Goal: Information Seeking & Learning: Check status

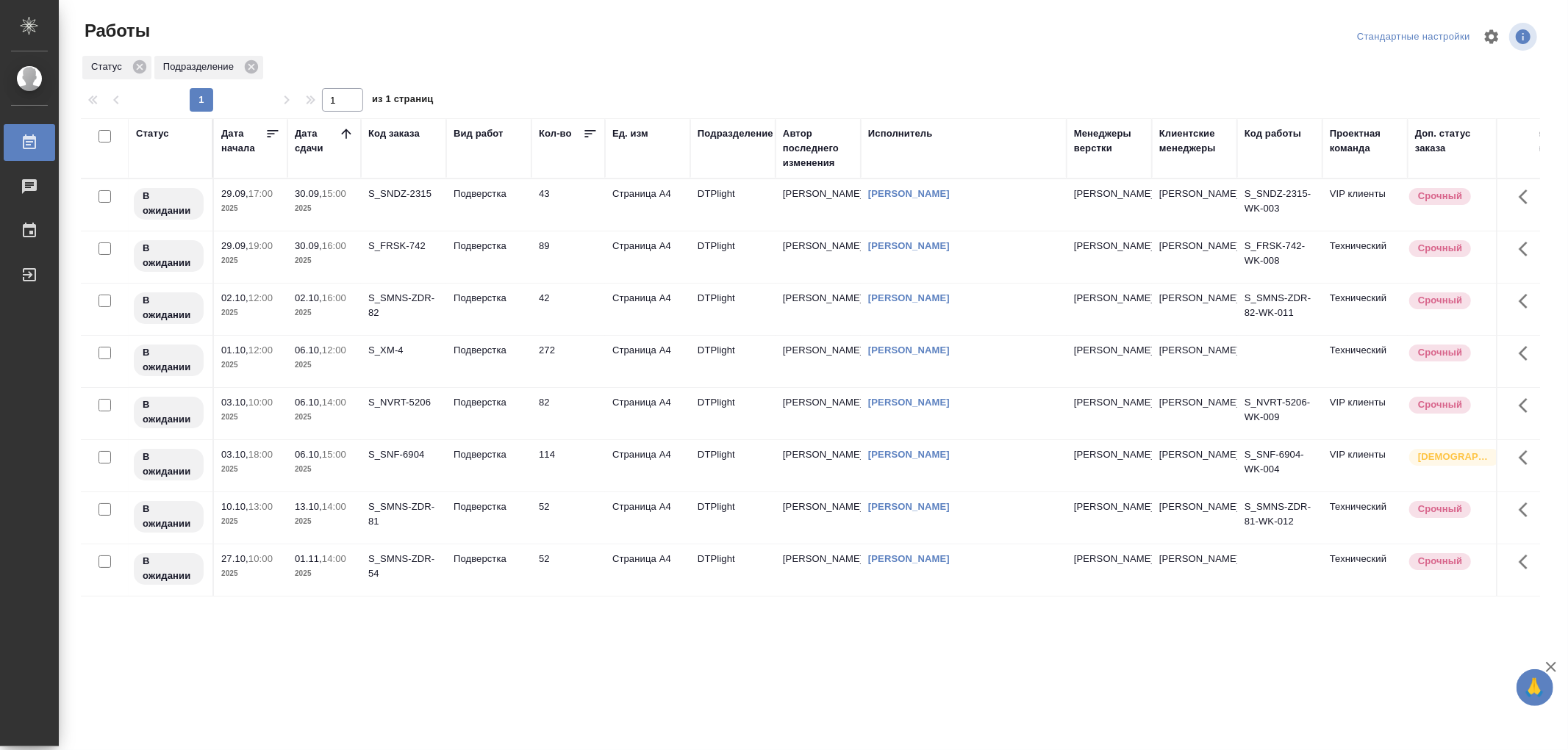
click at [490, 213] on td "Подверстка" at bounding box center [489, 205] width 85 height 51
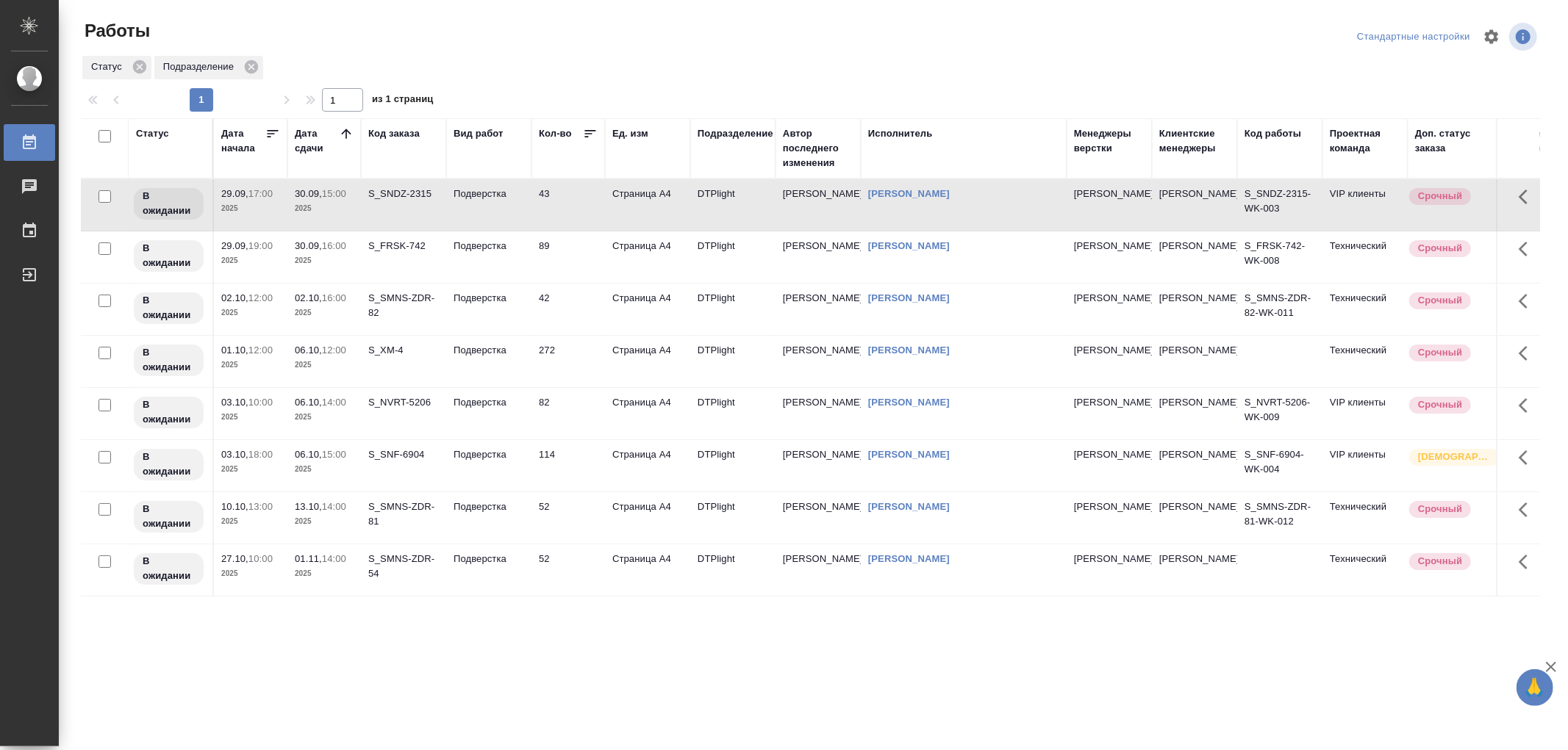
click at [491, 213] on td "Подверстка" at bounding box center [489, 205] width 85 height 51
click at [498, 268] on td "Подверстка" at bounding box center [489, 257] width 85 height 51
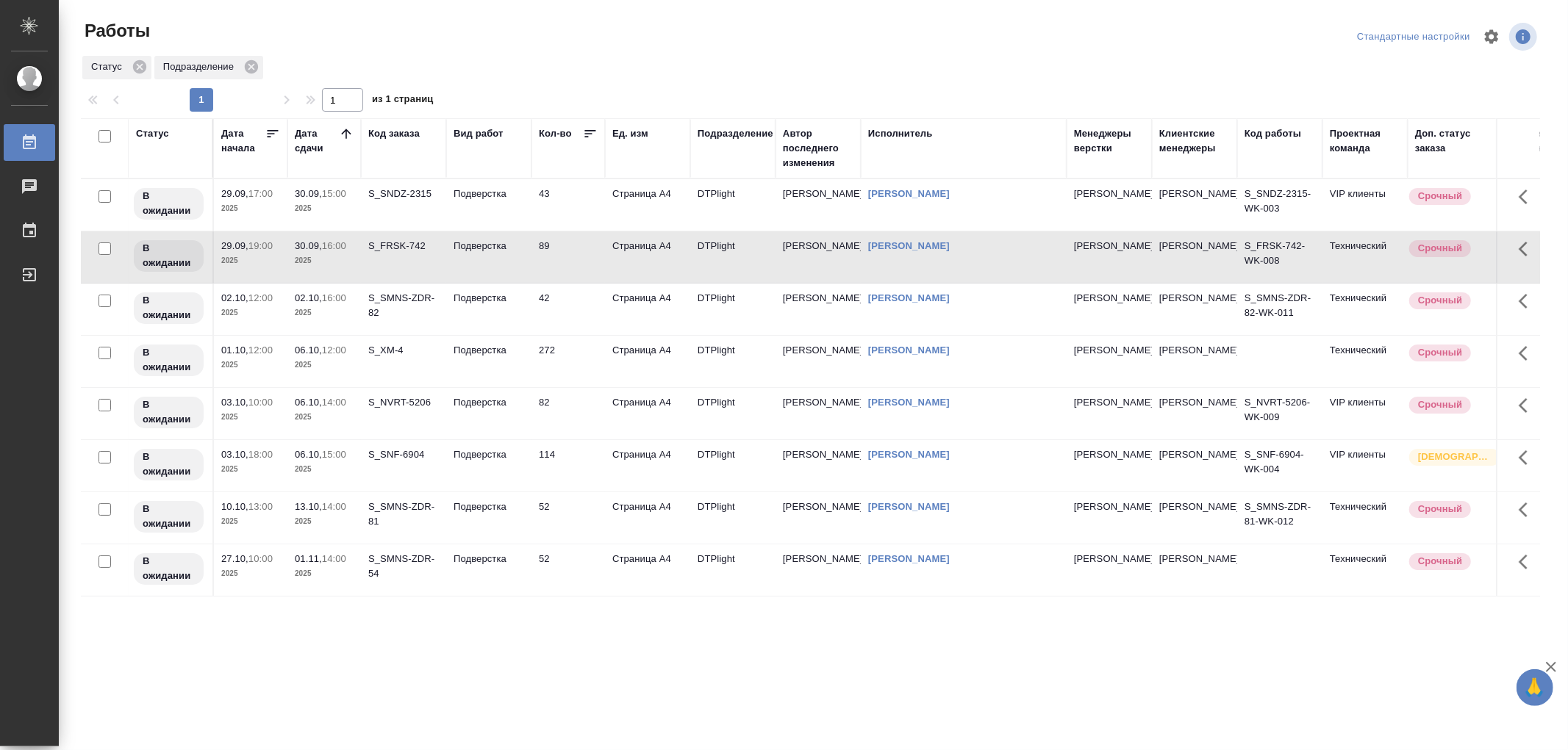
click at [484, 299] on p "Подверстка" at bounding box center [488, 298] width 71 height 15
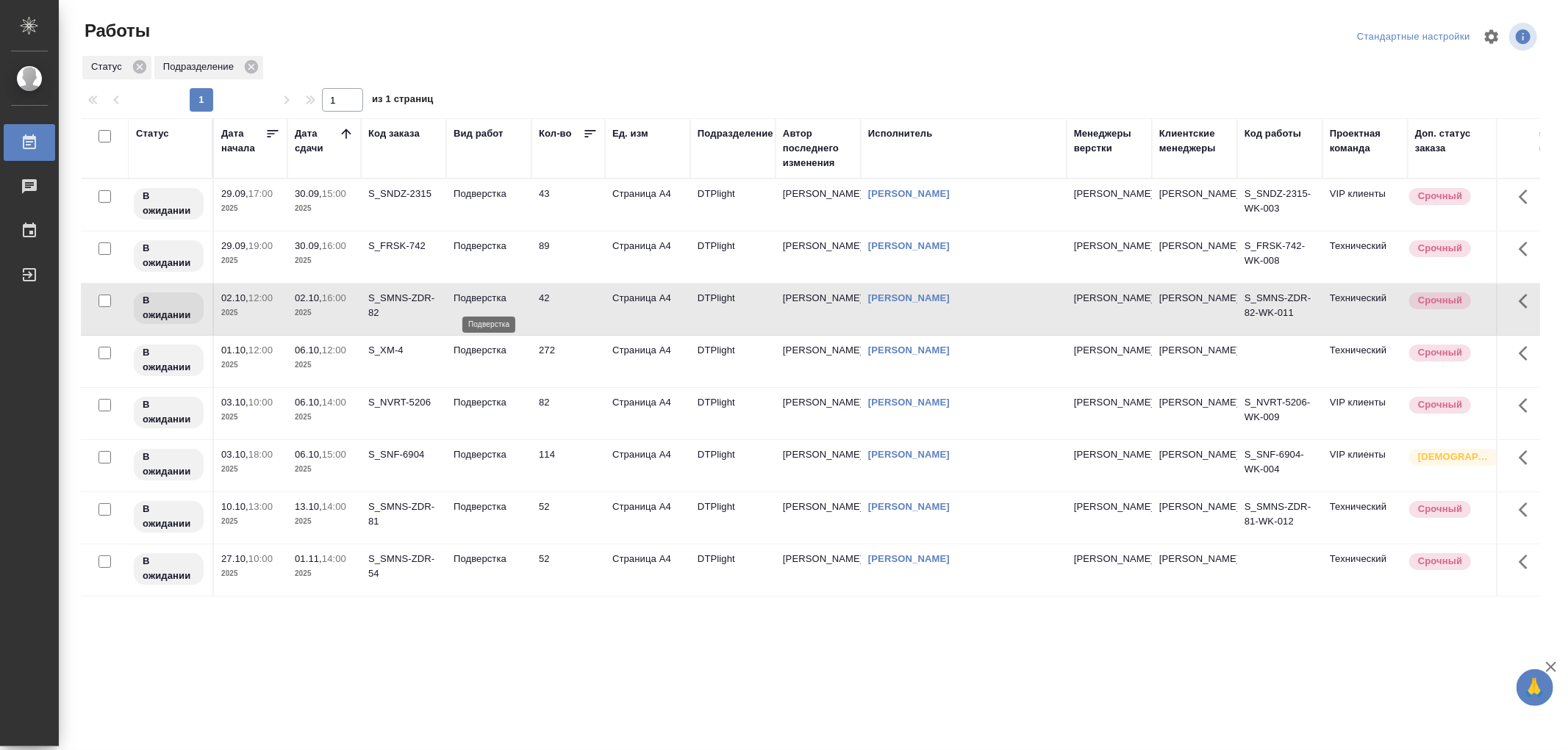
click at [484, 299] on p "Подверстка" at bounding box center [488, 298] width 71 height 15
click at [480, 358] on p "Подверстка" at bounding box center [488, 350] width 71 height 15
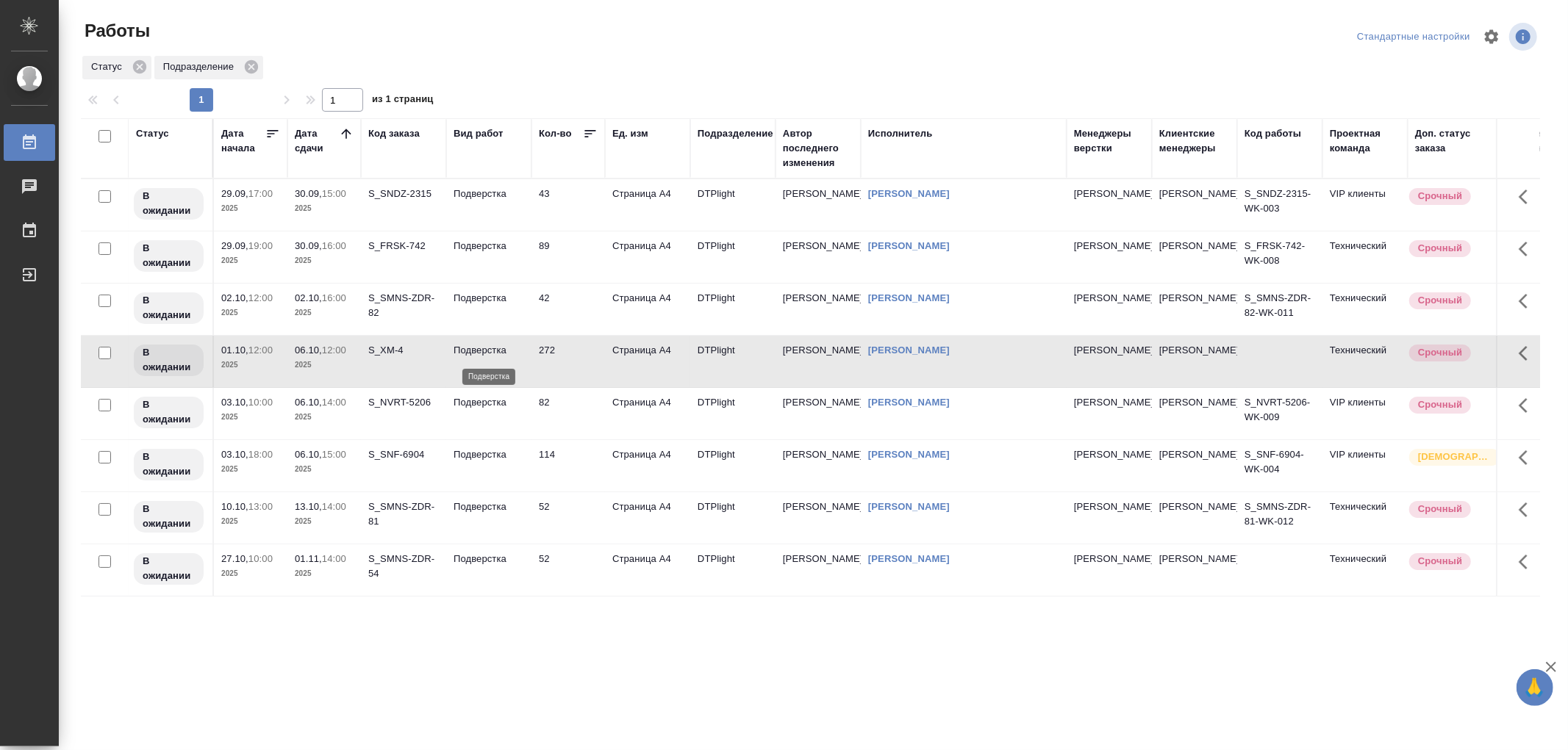
click at [480, 358] on p "Подверстка" at bounding box center [488, 350] width 71 height 15
click at [491, 416] on td "Подверстка" at bounding box center [489, 414] width 85 height 51
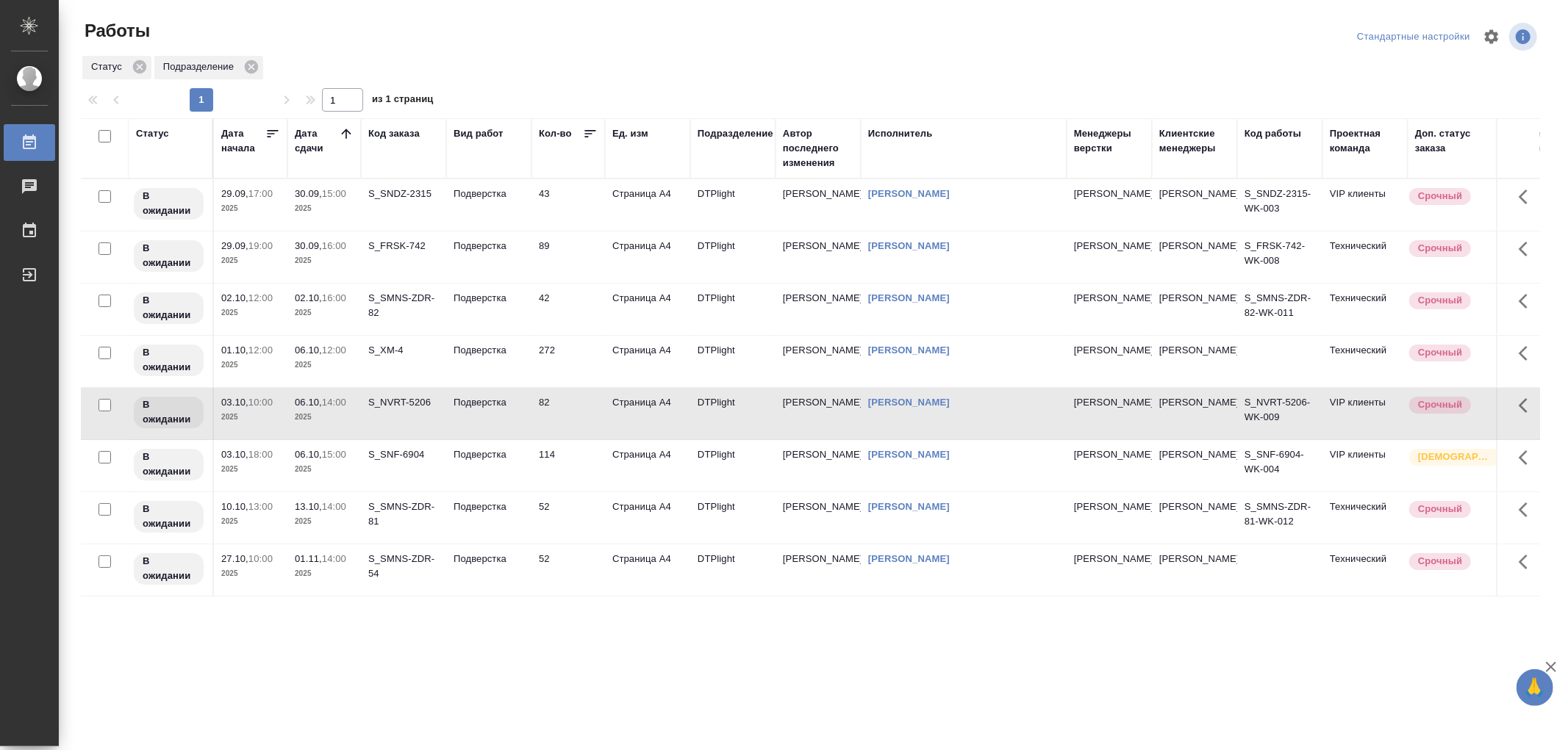
click at [491, 416] on td "Подверстка" at bounding box center [489, 414] width 85 height 51
click at [506, 463] on td "Подверстка" at bounding box center [489, 466] width 85 height 51
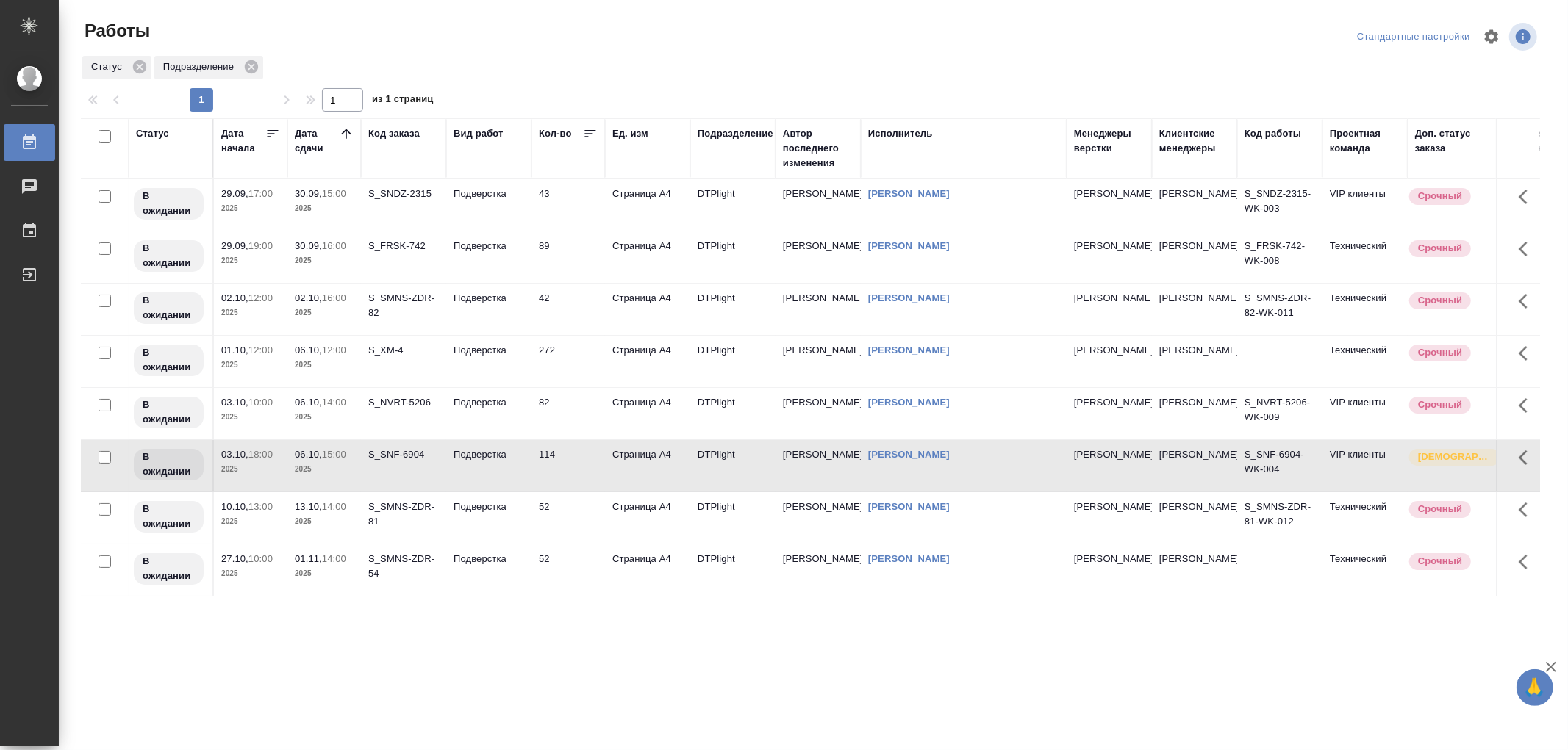
click at [485, 520] on td "Подверстка" at bounding box center [489, 518] width 85 height 51
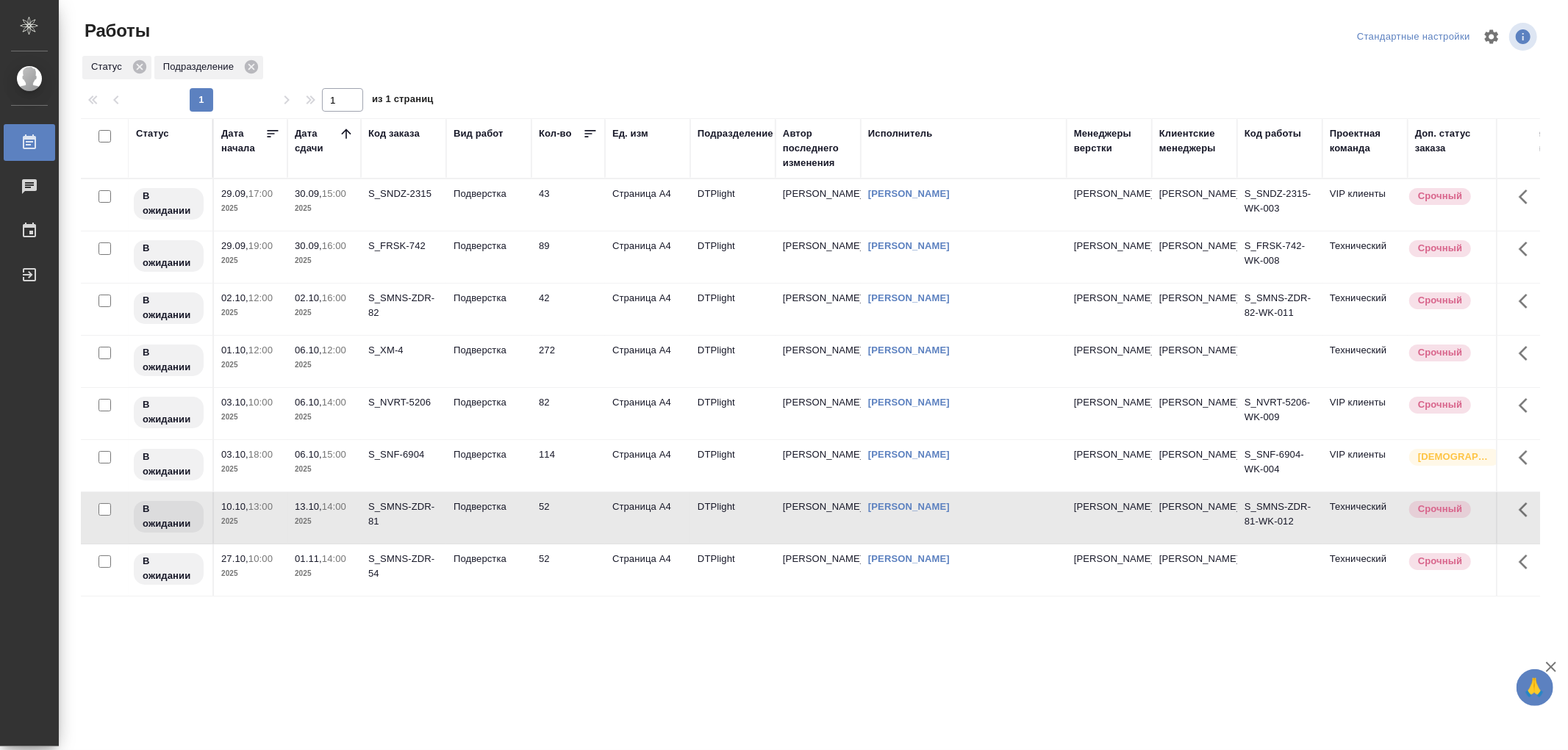
click at [493, 575] on td "Подверстка" at bounding box center [489, 570] width 85 height 51
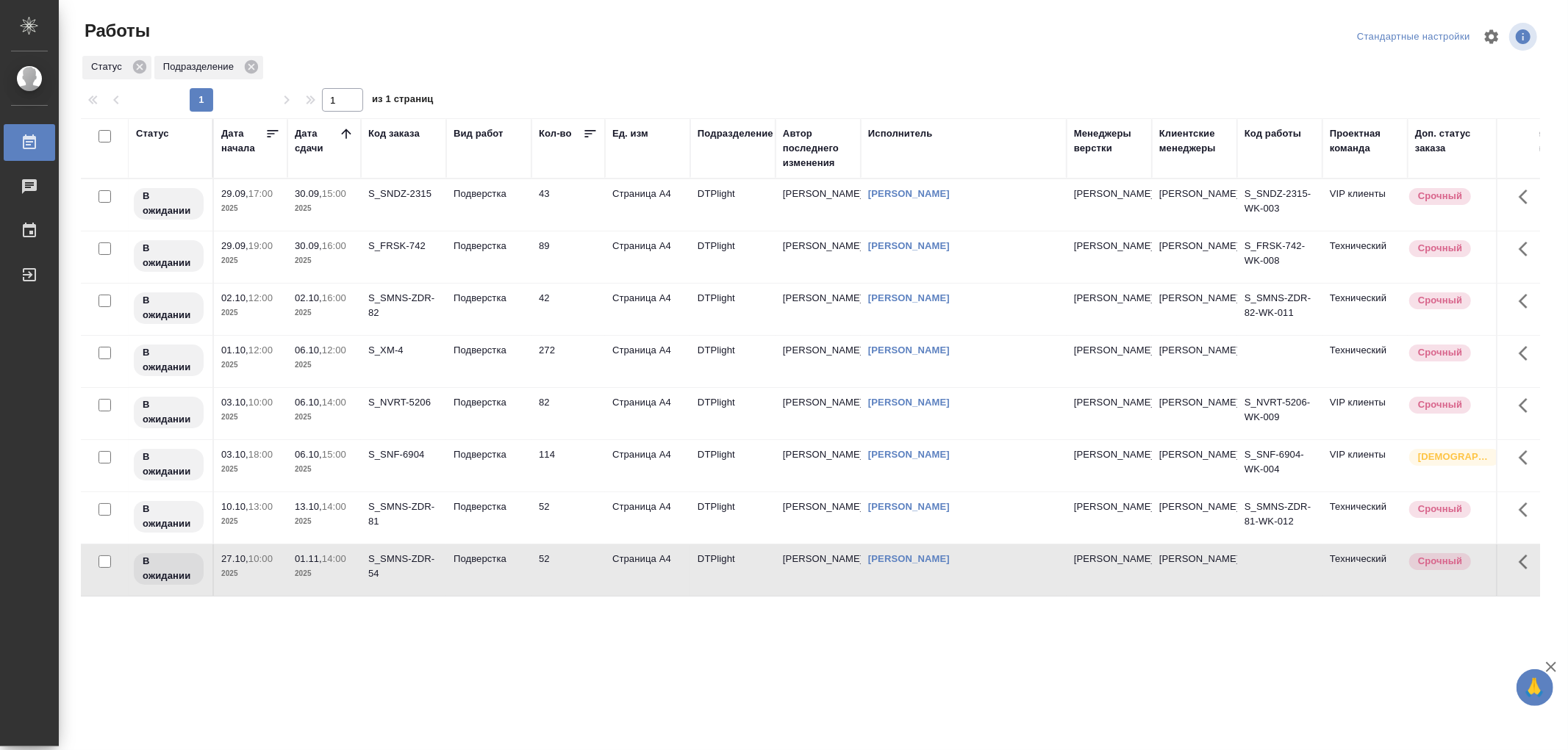
click at [493, 575] on td "Подверстка" at bounding box center [489, 570] width 85 height 51
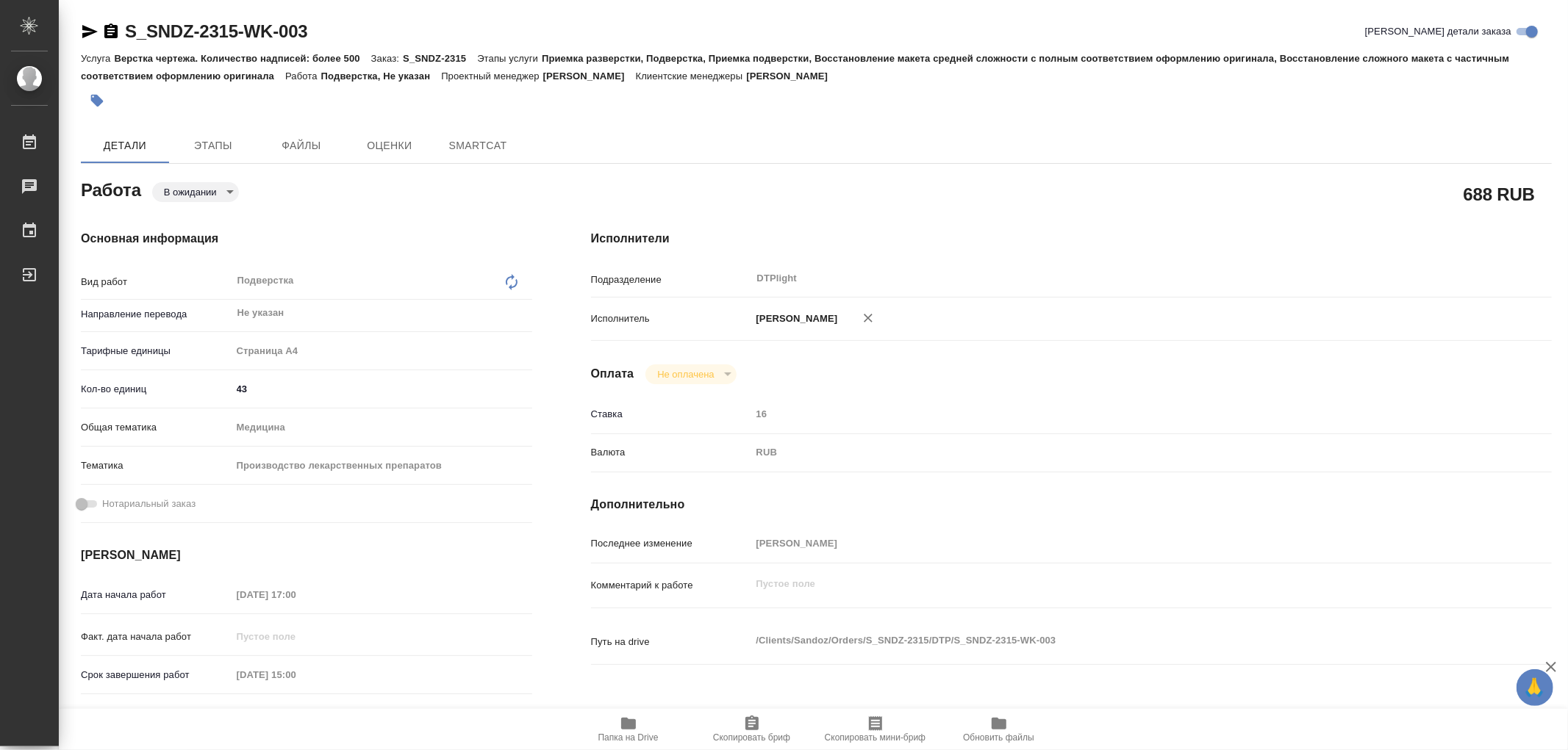
type textarea "x"
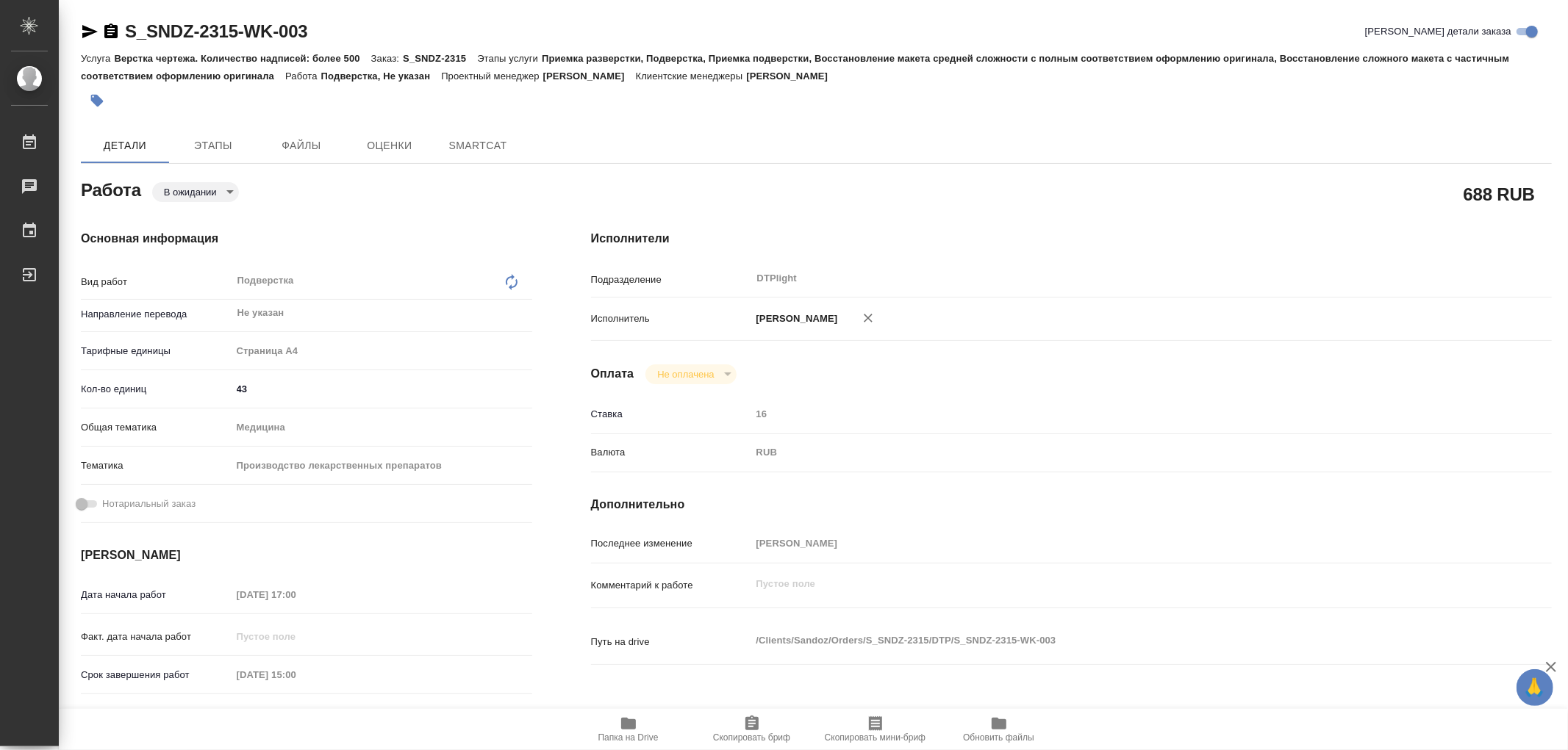
type textarea "x"
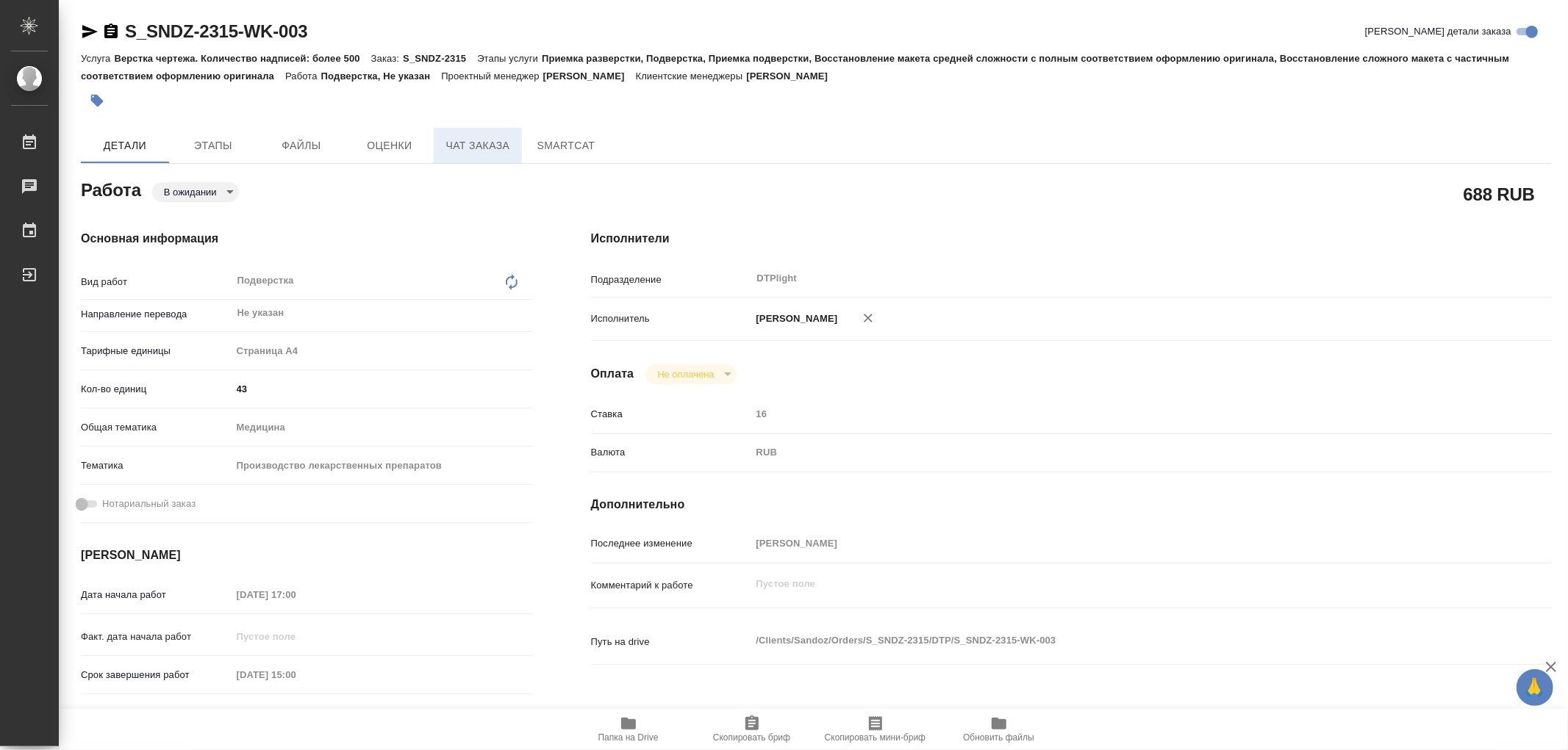
type textarea "x"
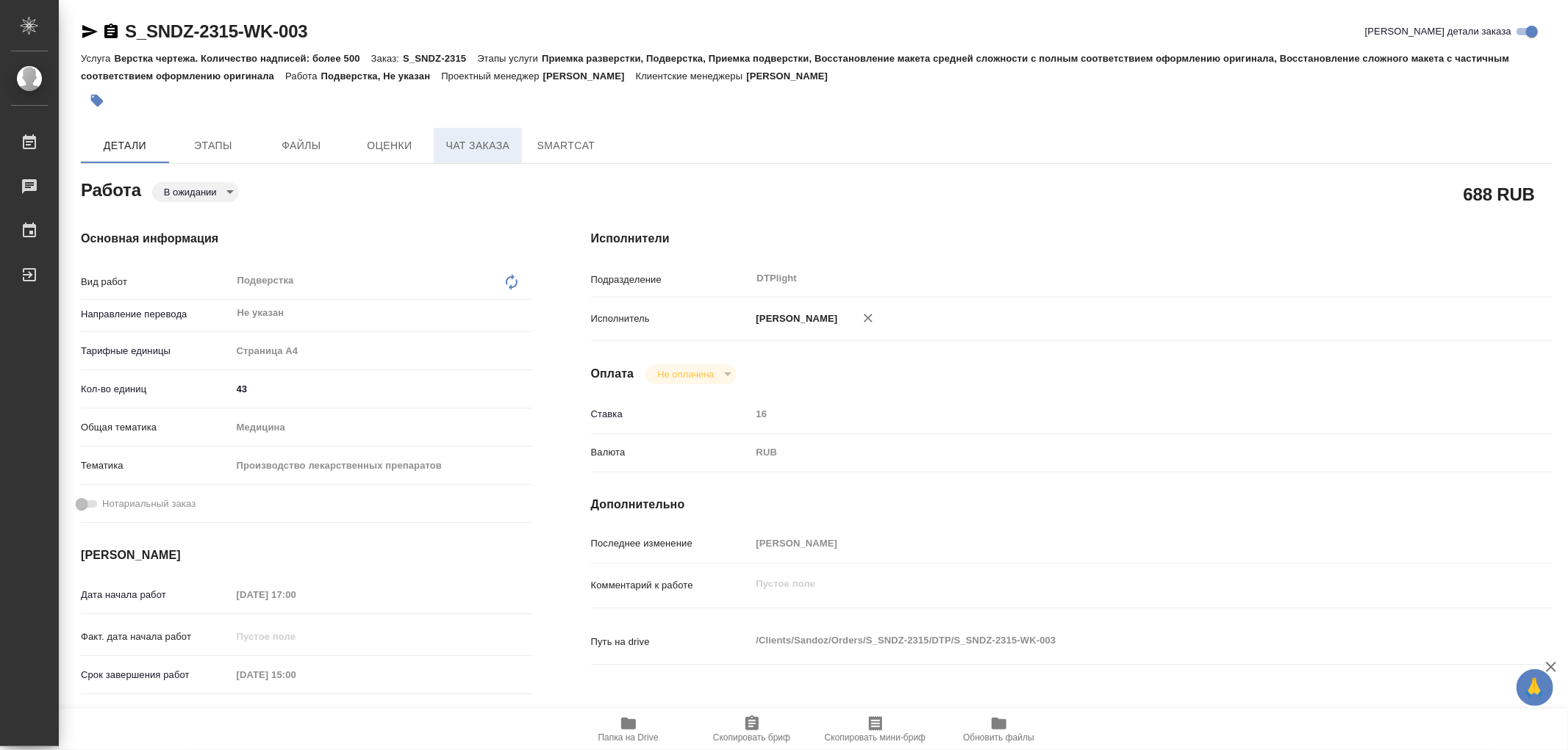
click at [484, 151] on span "Чат заказа" at bounding box center [478, 146] width 71 height 19
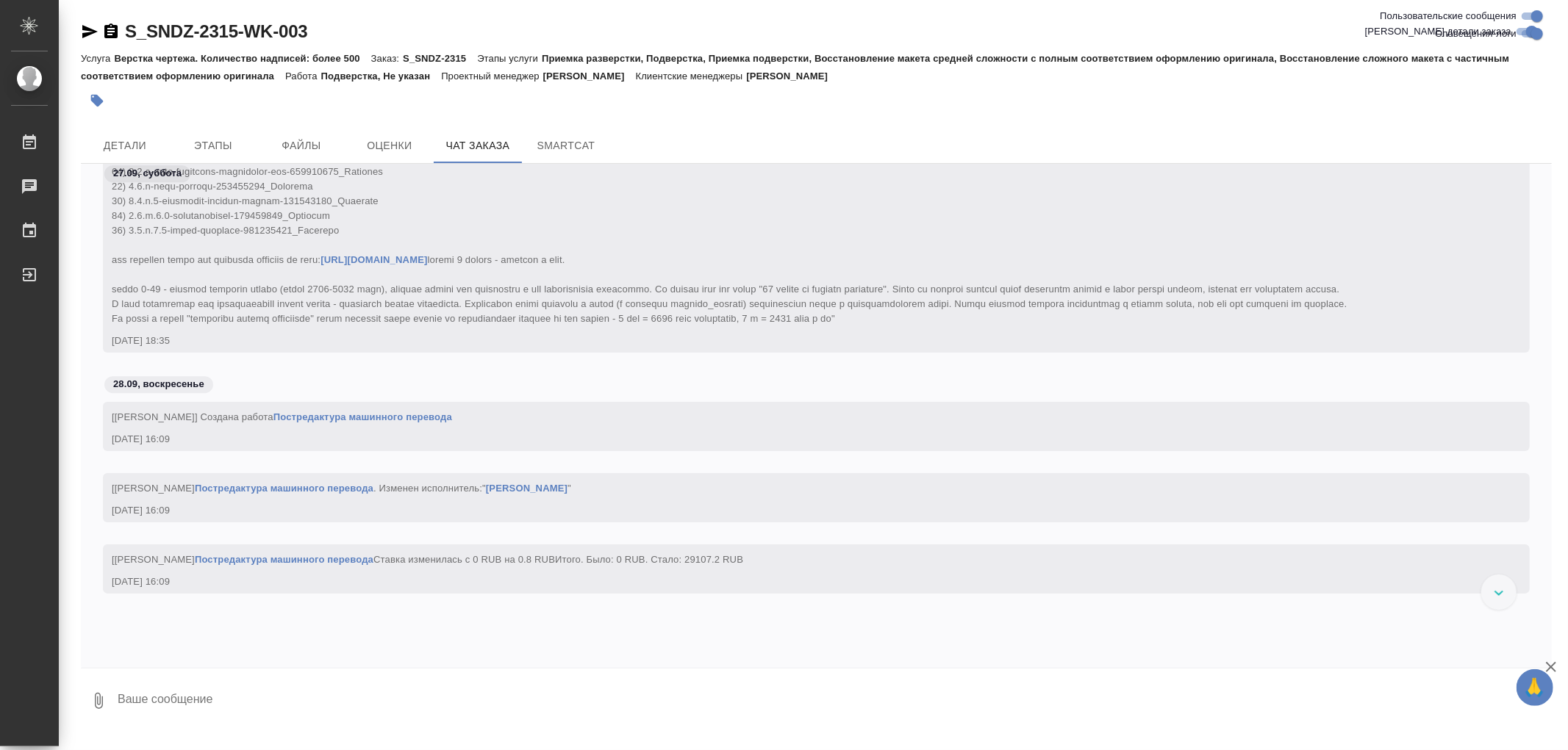
scroll to position [92841, 0]
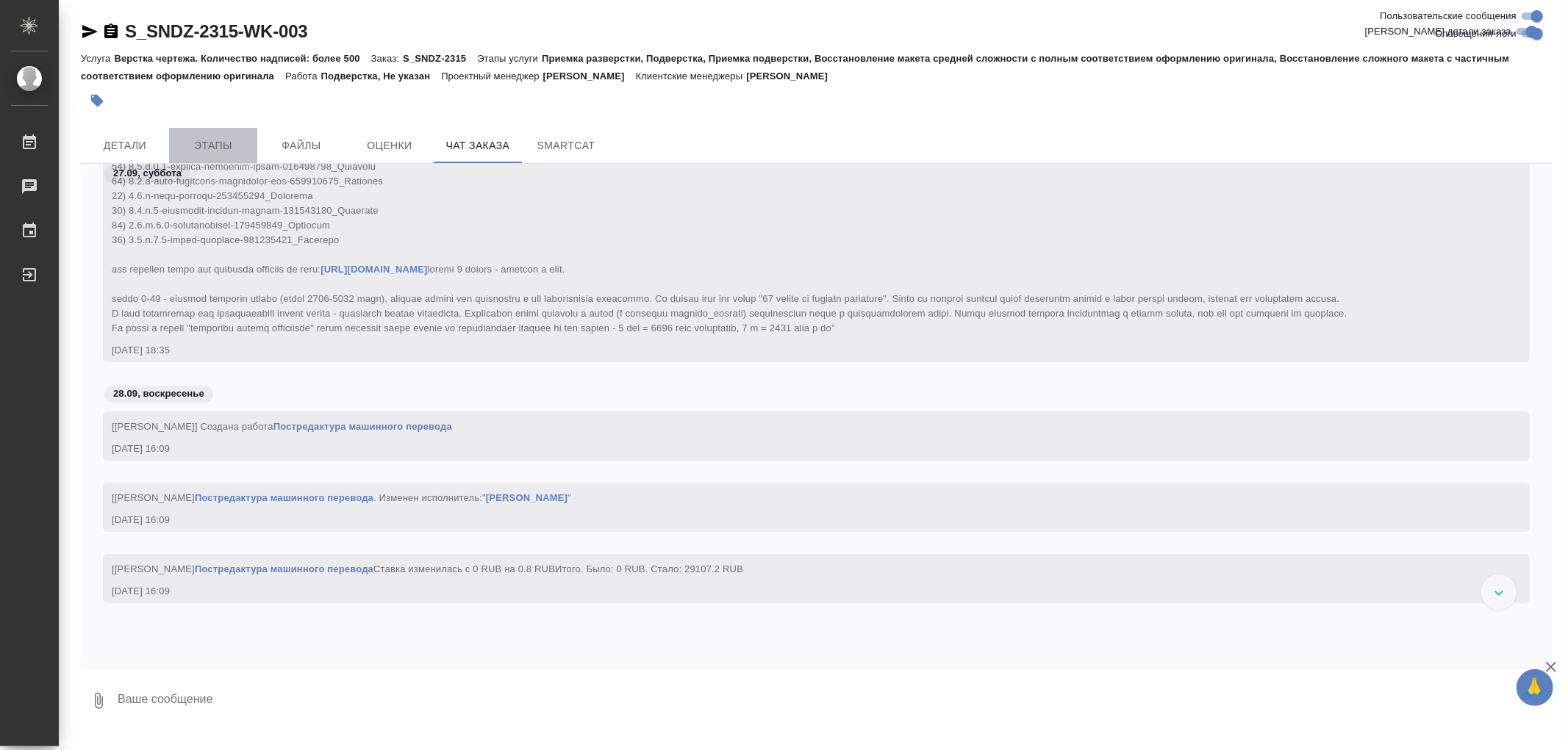
click at [195, 137] on span "Этапы" at bounding box center [213, 146] width 71 height 19
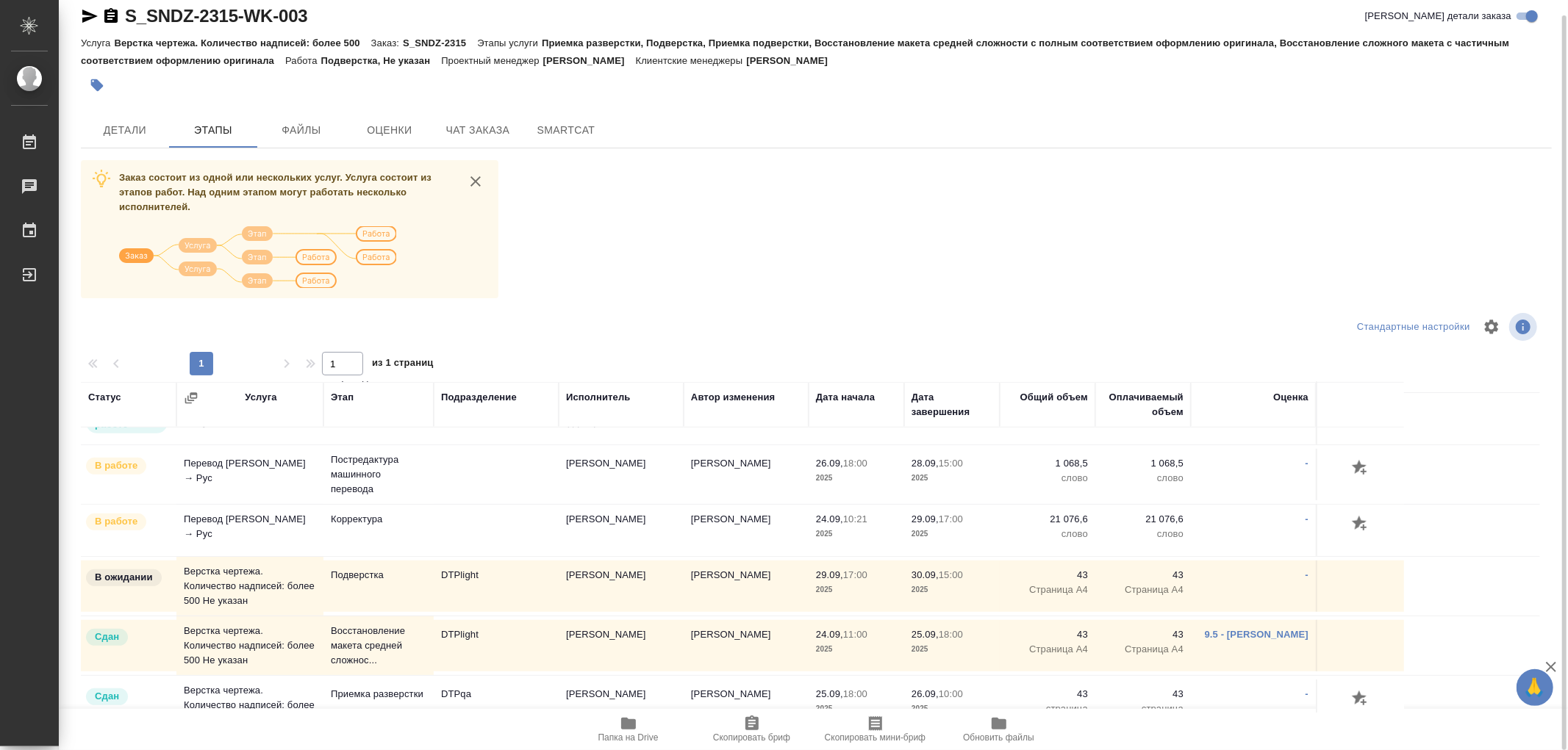
scroll to position [886, 0]
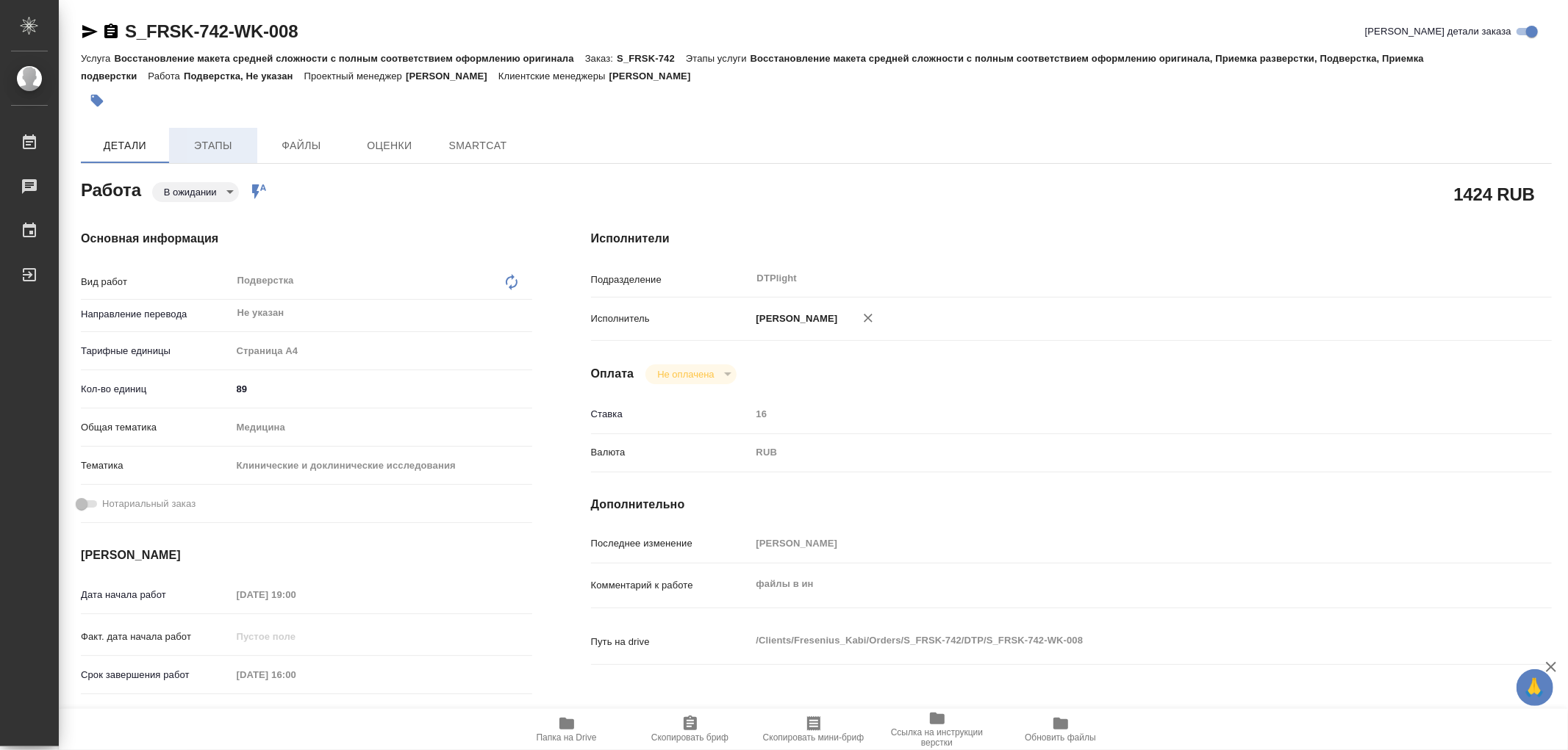
type textarea "x"
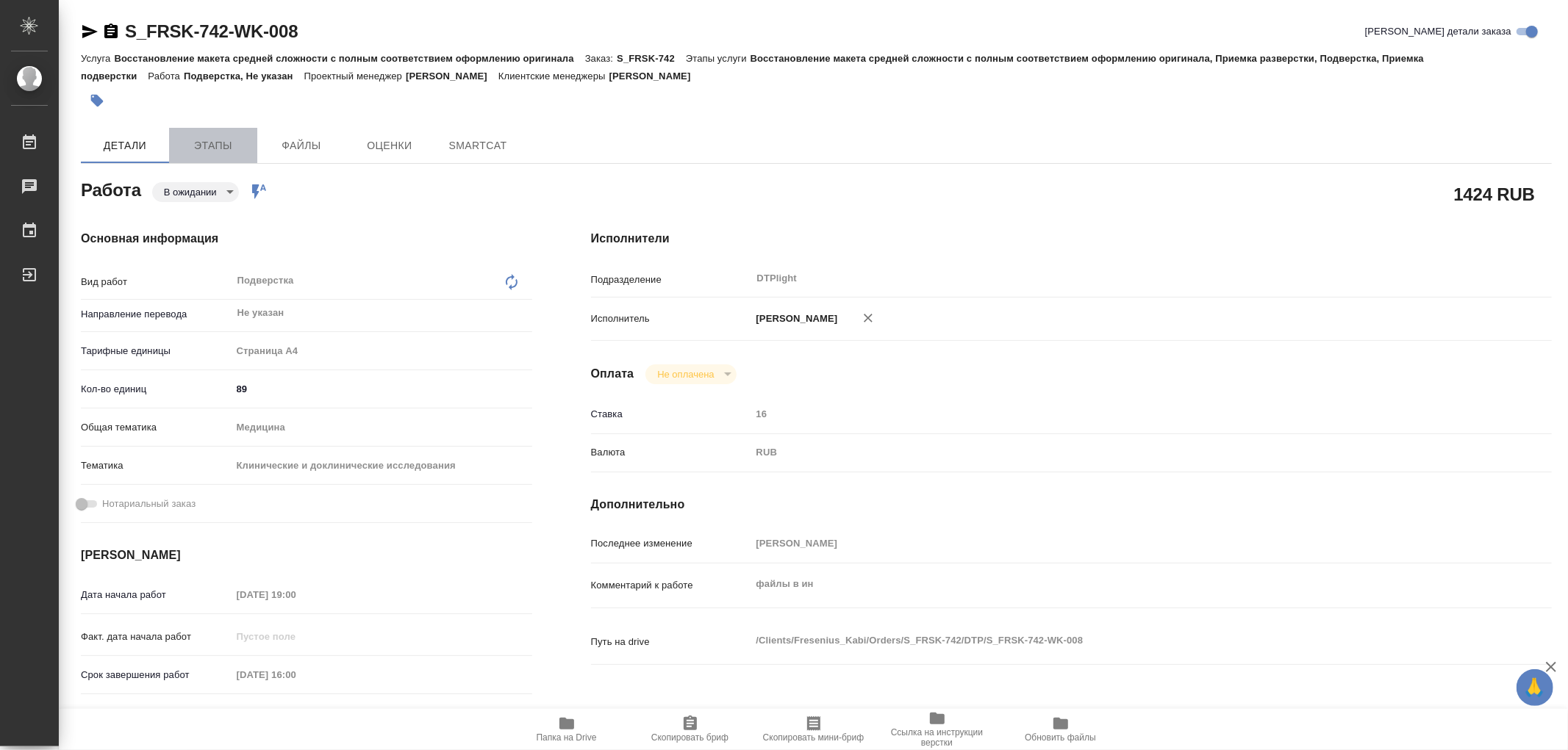
click at [225, 137] on span "Этапы" at bounding box center [213, 146] width 71 height 19
type textarea "x"
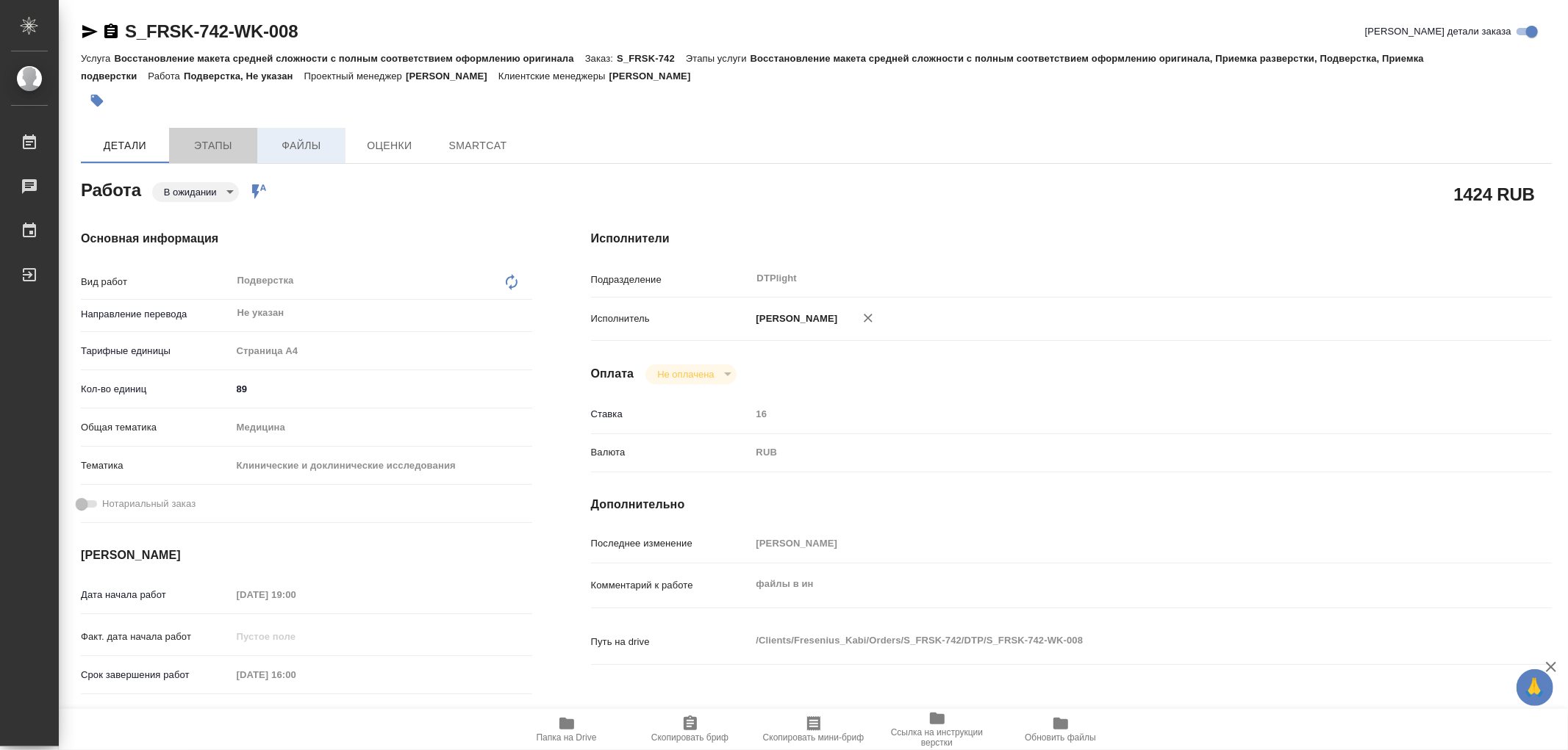
type textarea "x"
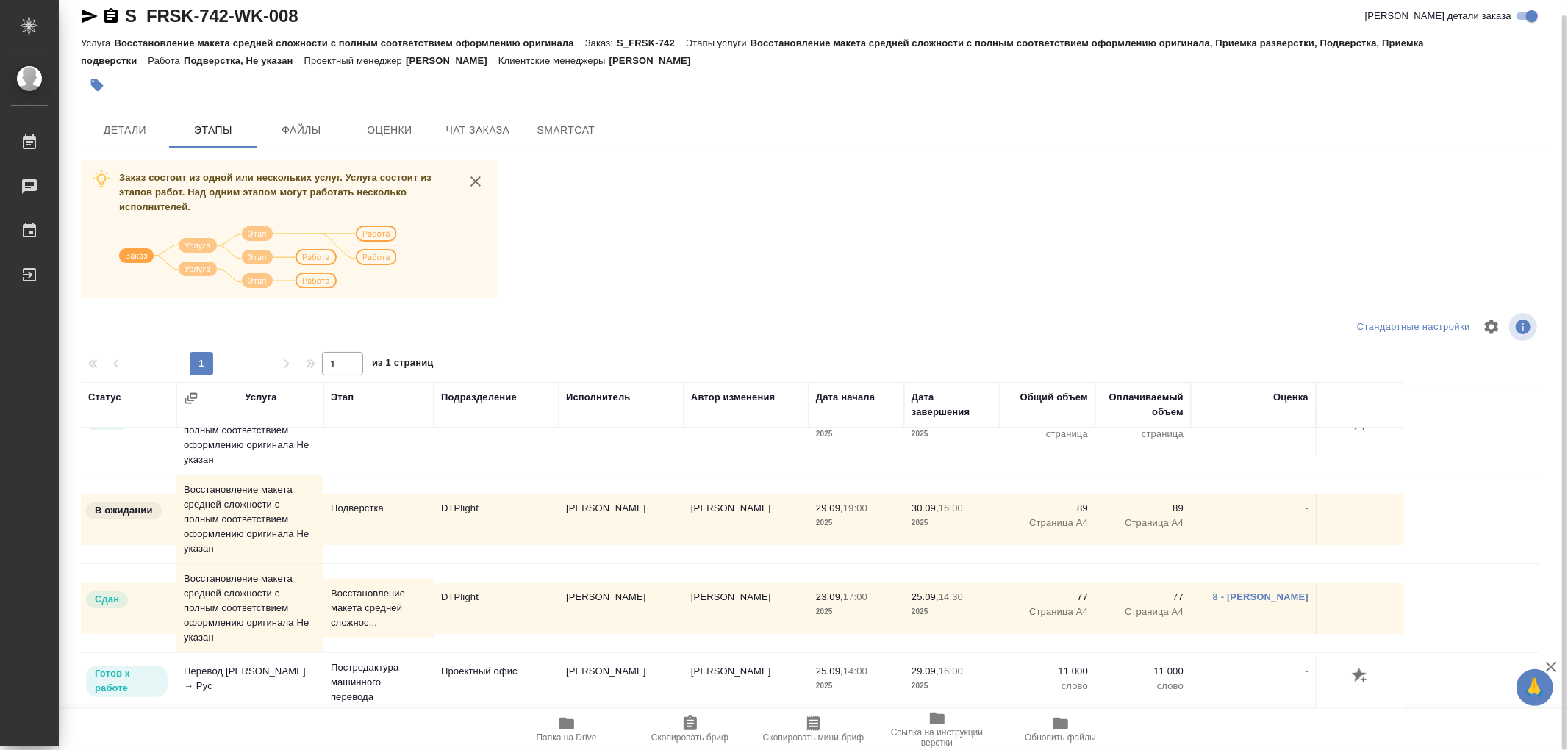
scroll to position [280, 0]
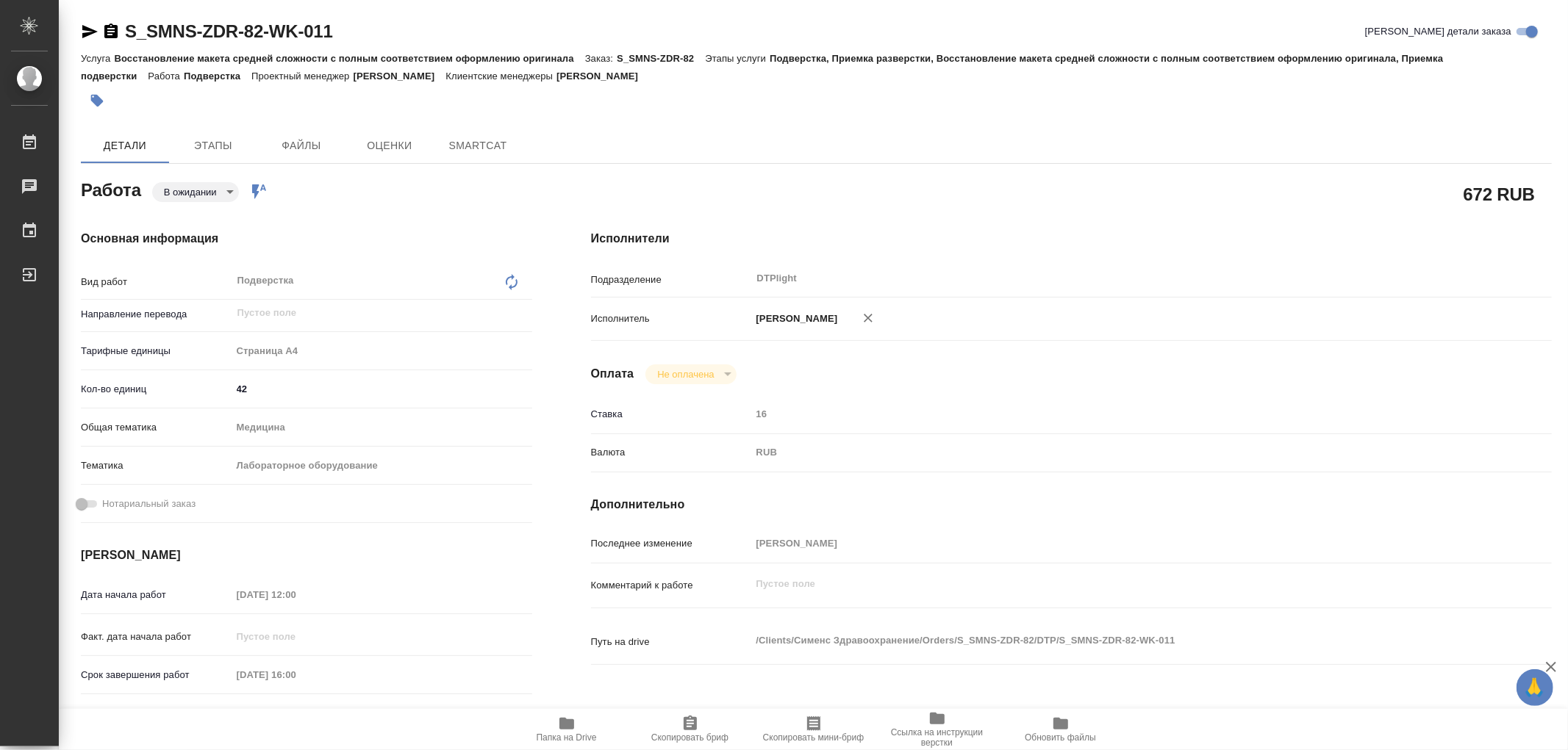
type textarea "x"
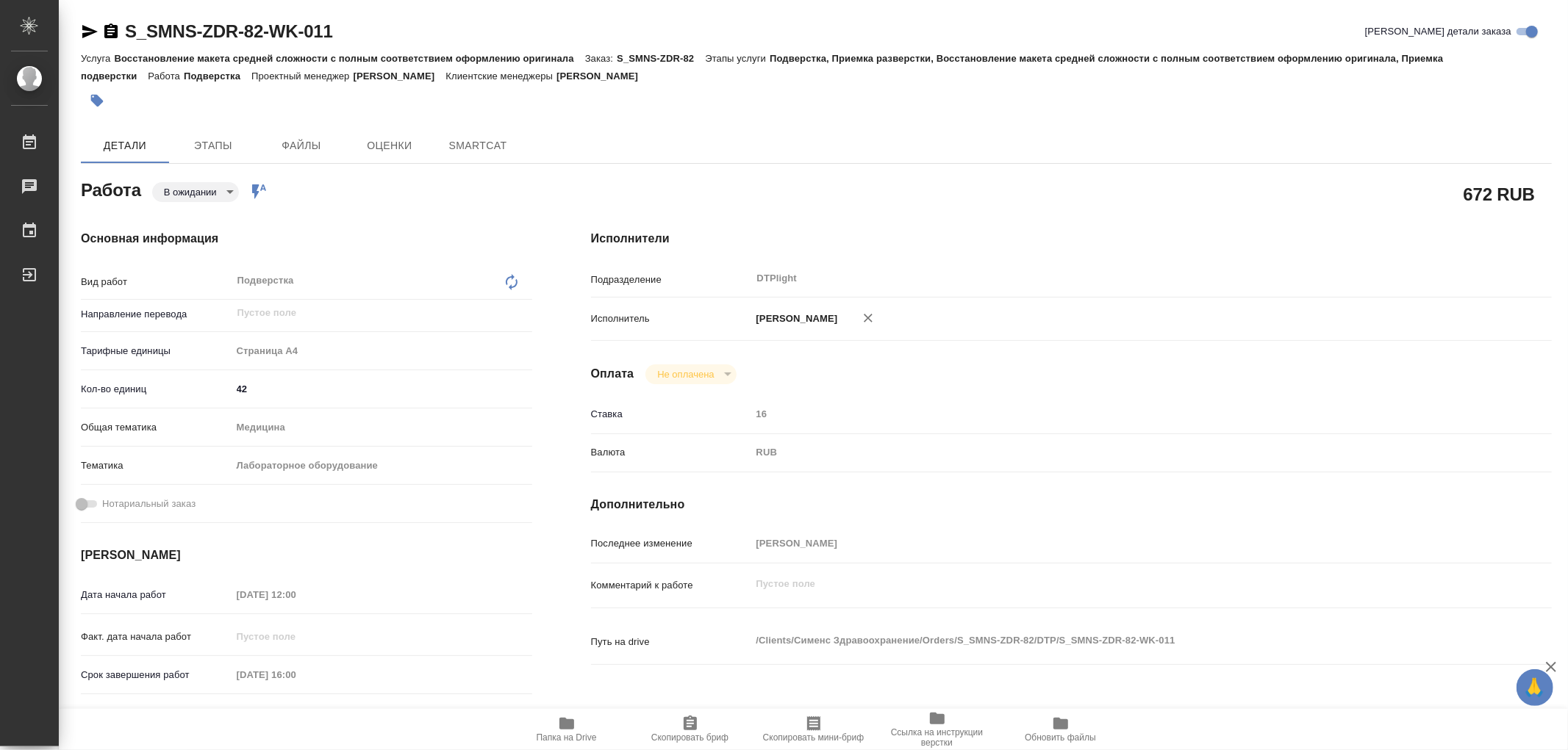
type textarea "x"
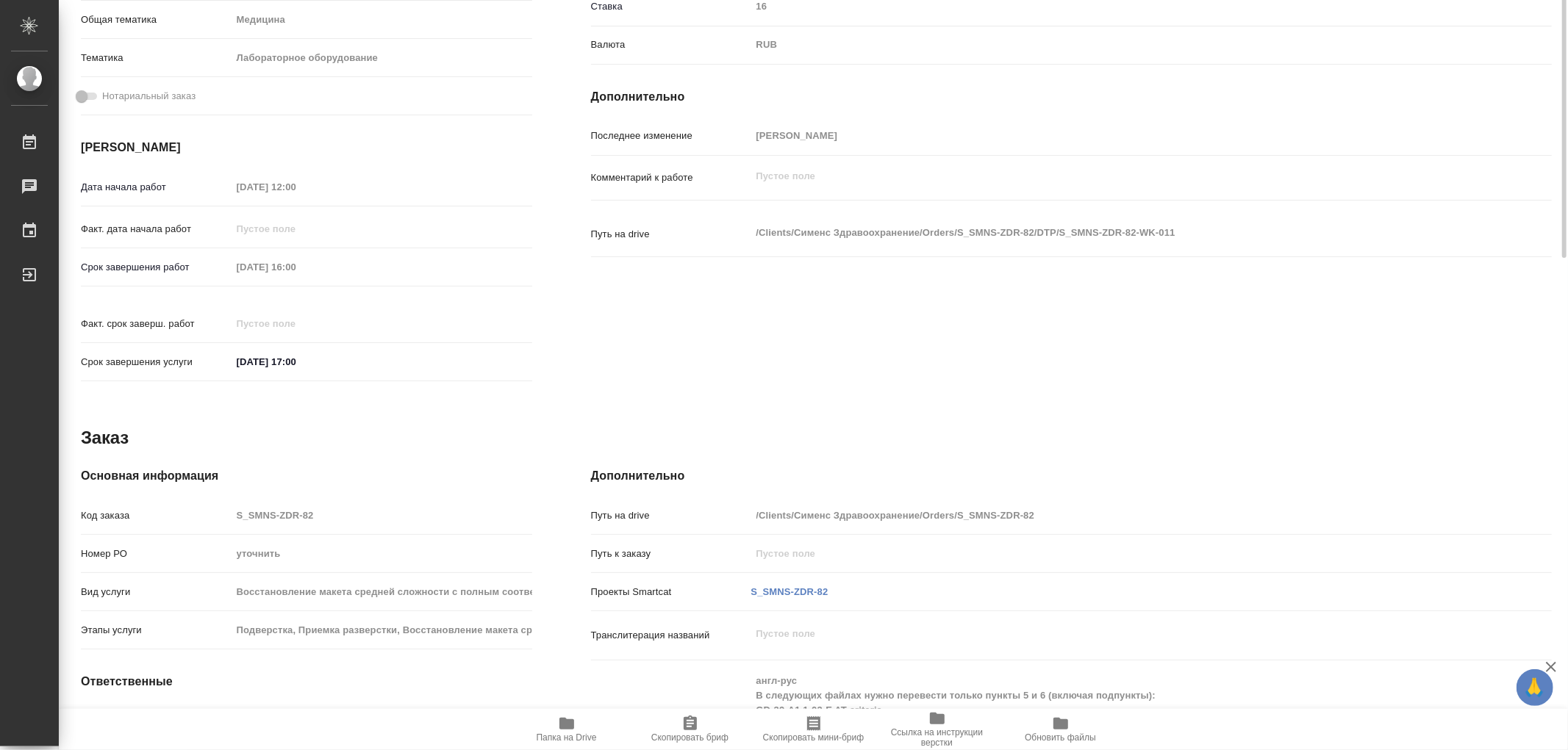
type textarea "x"
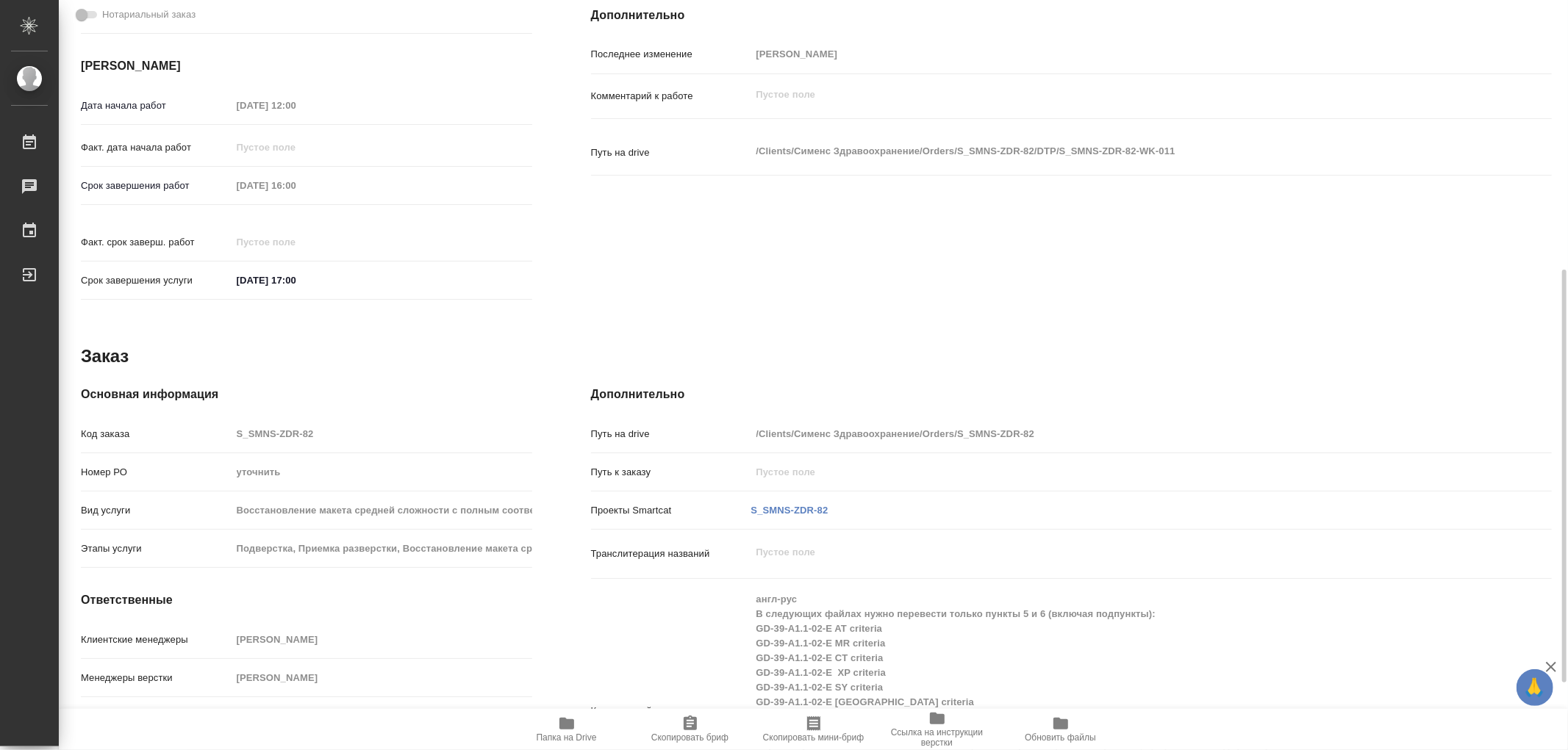
scroll to position [612, 0]
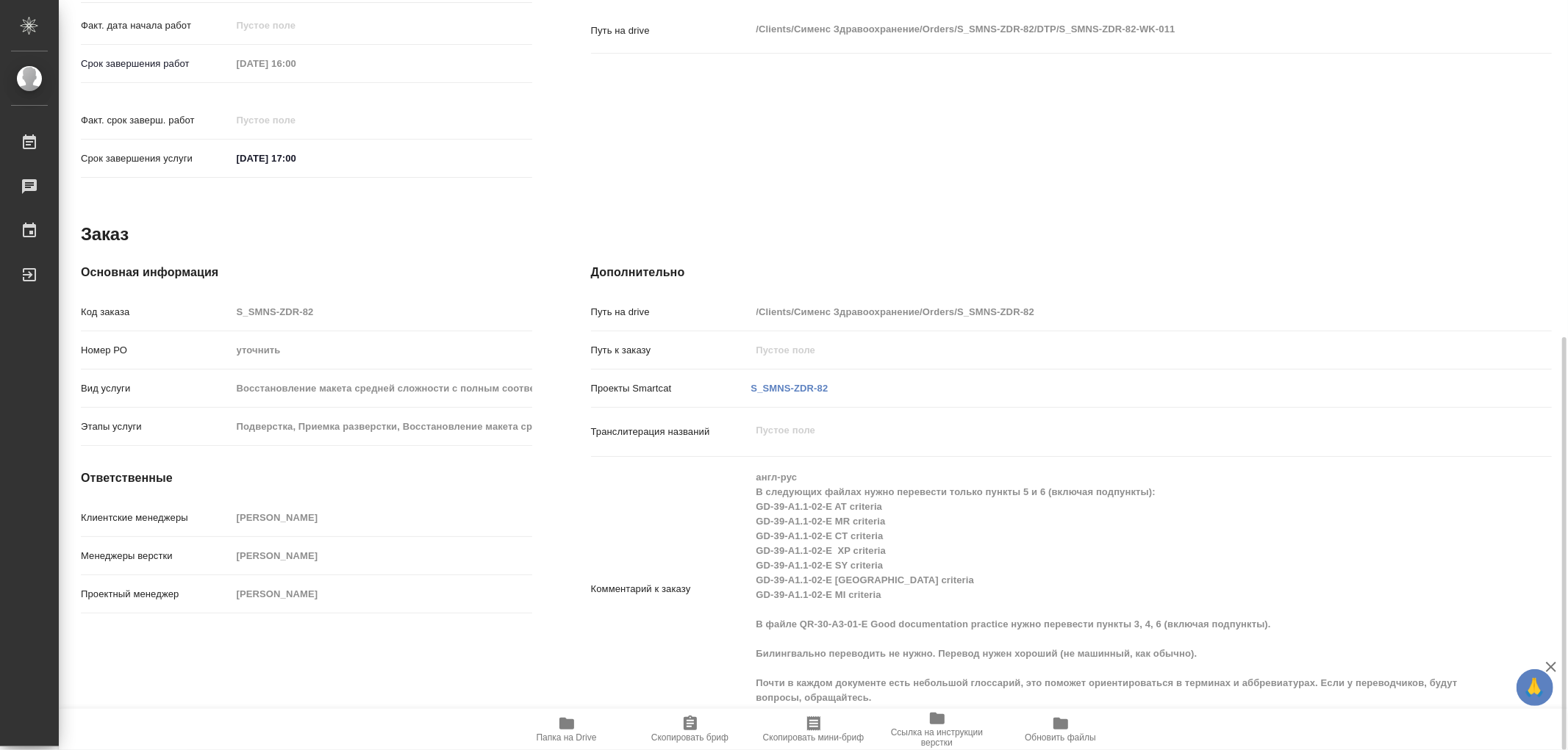
type textarea "x"
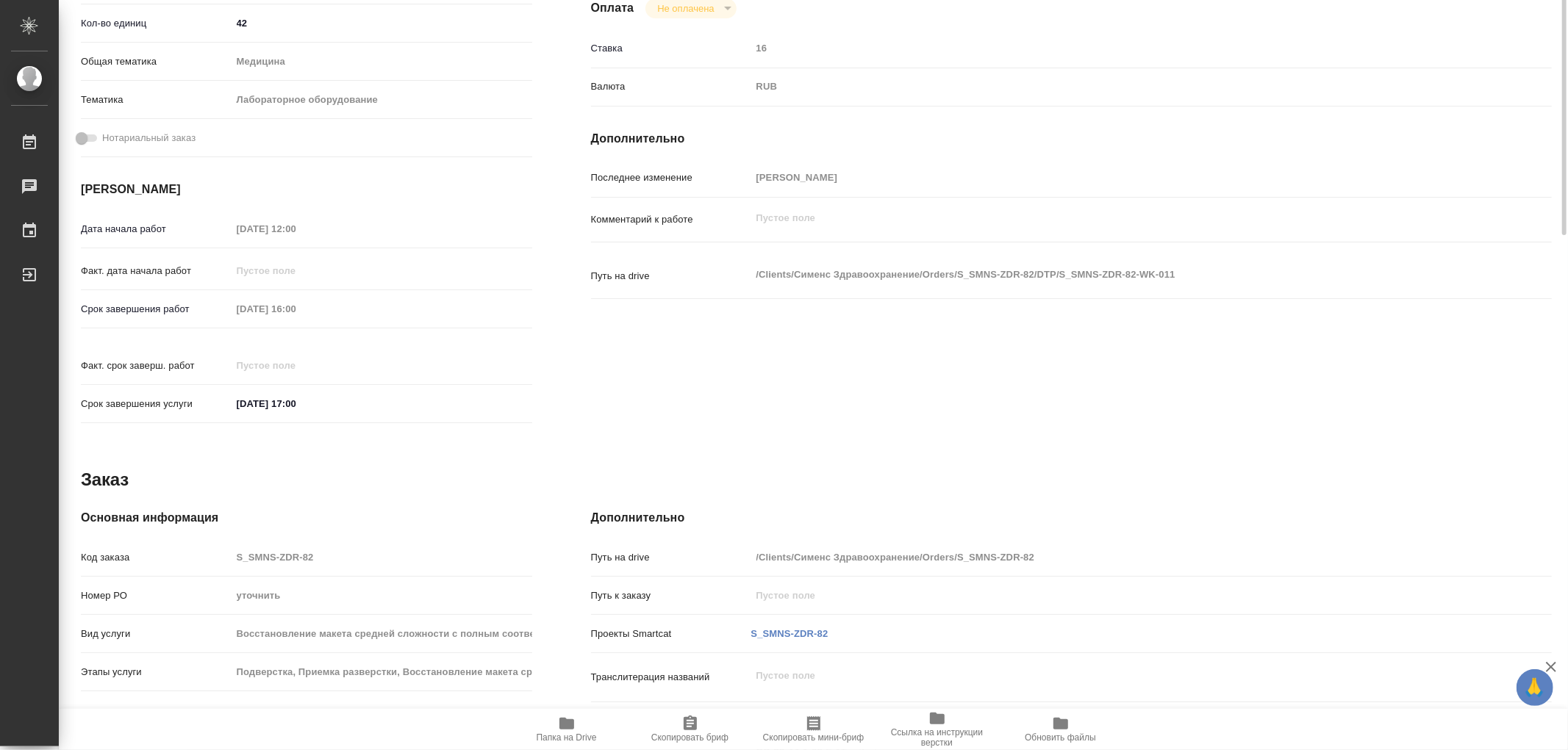
scroll to position [40, 0]
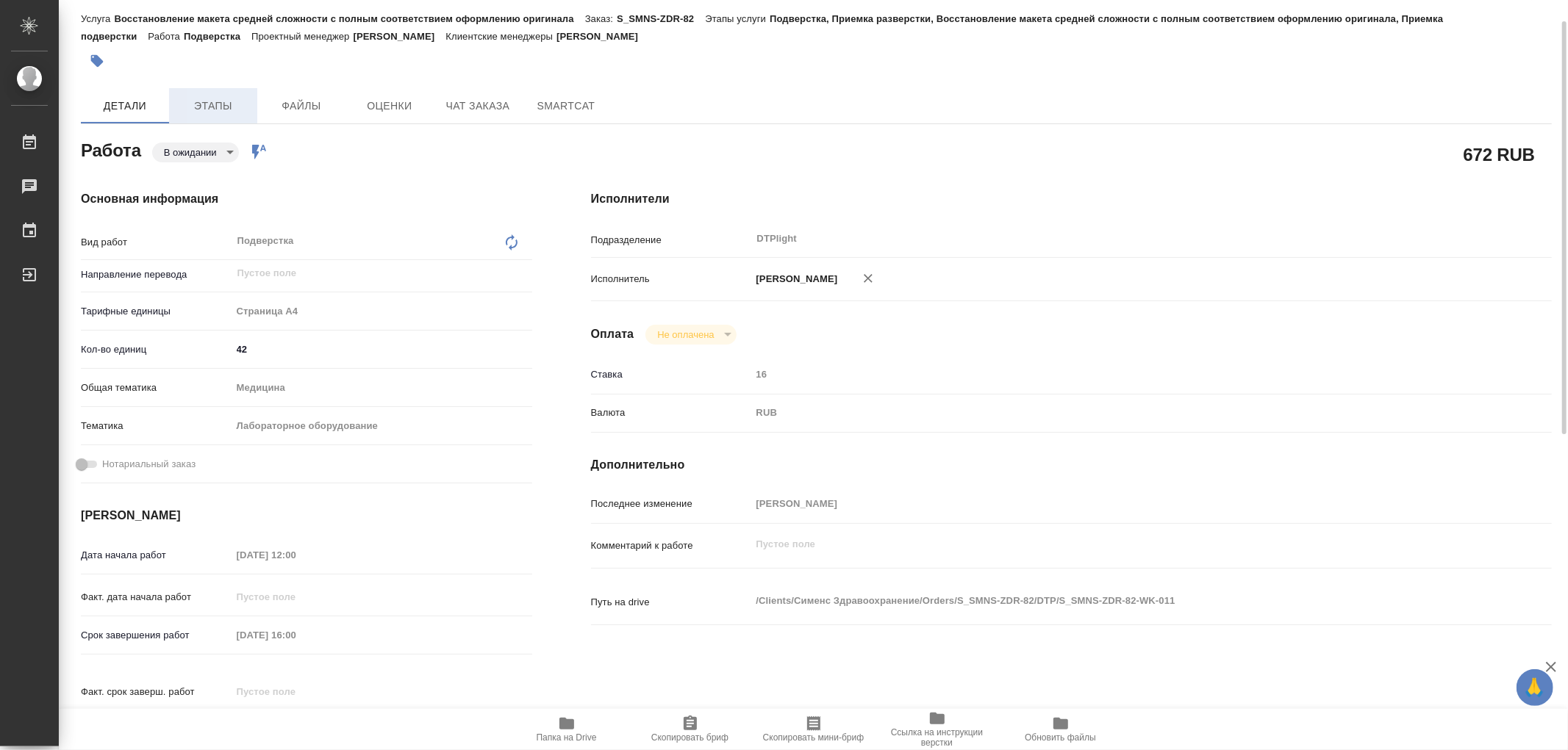
click at [223, 108] on span "Этапы" at bounding box center [213, 107] width 71 height 19
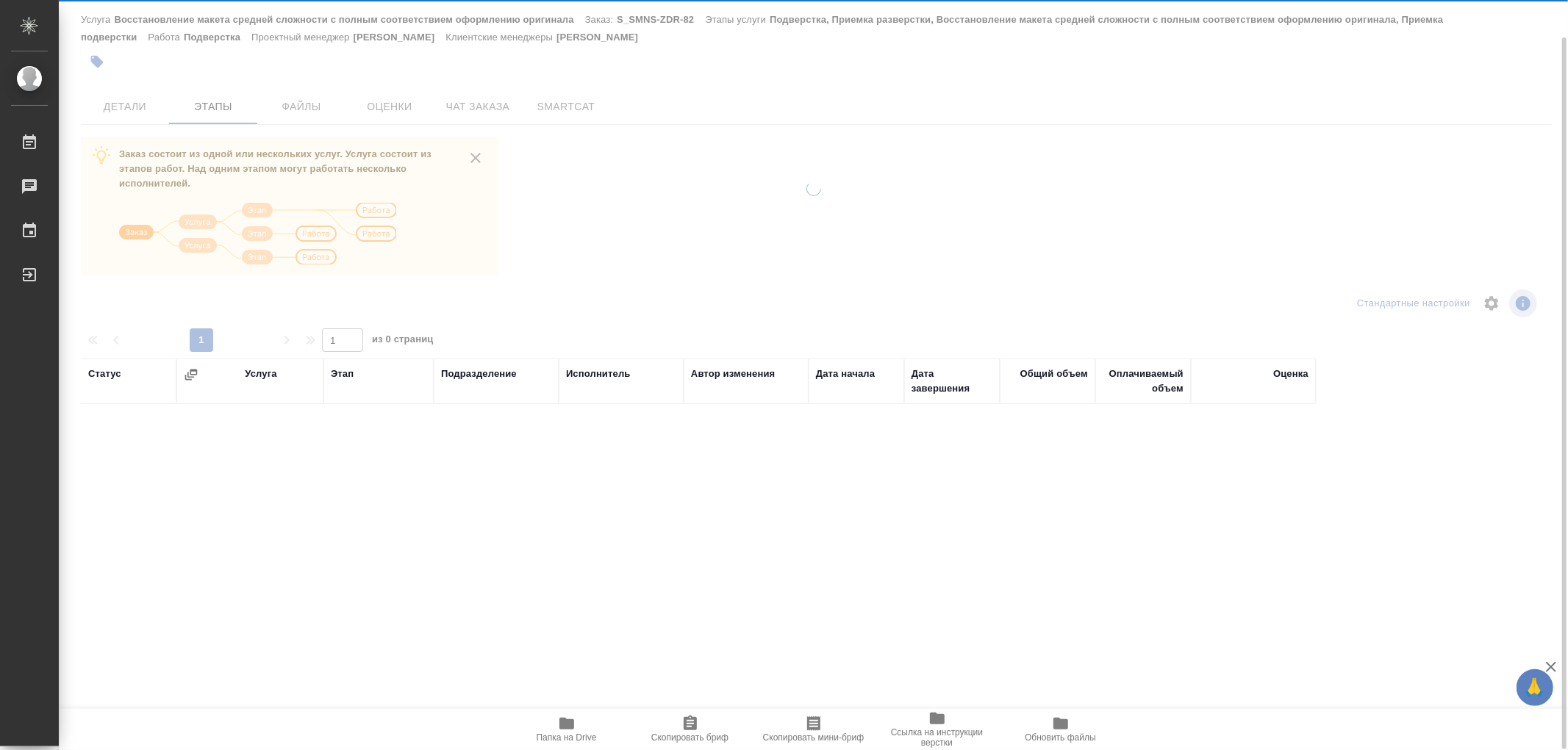
scroll to position [39, 0]
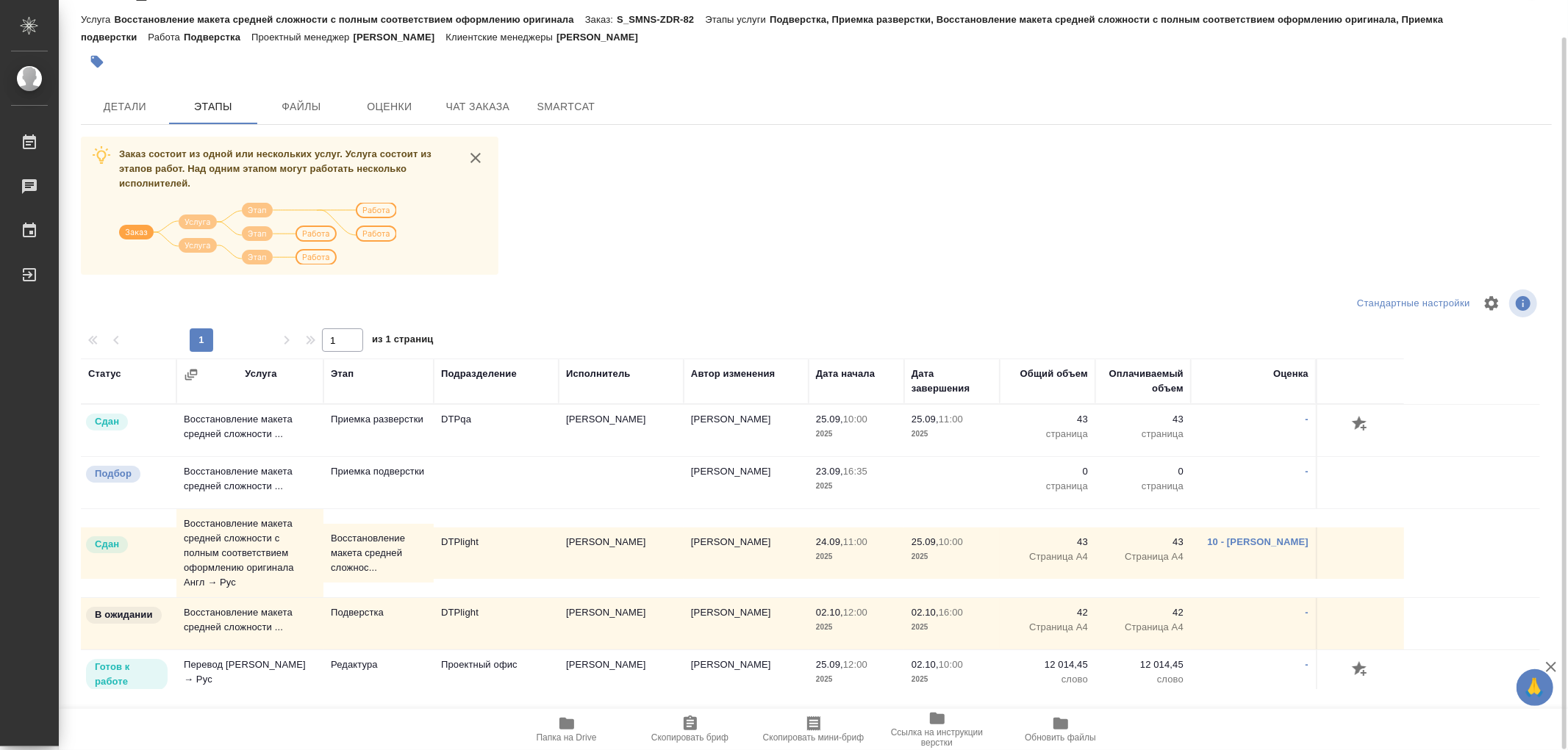
click at [1261, 531] on td "10 - Полушина Алена" at bounding box center [1253, 553] width 125 height 51
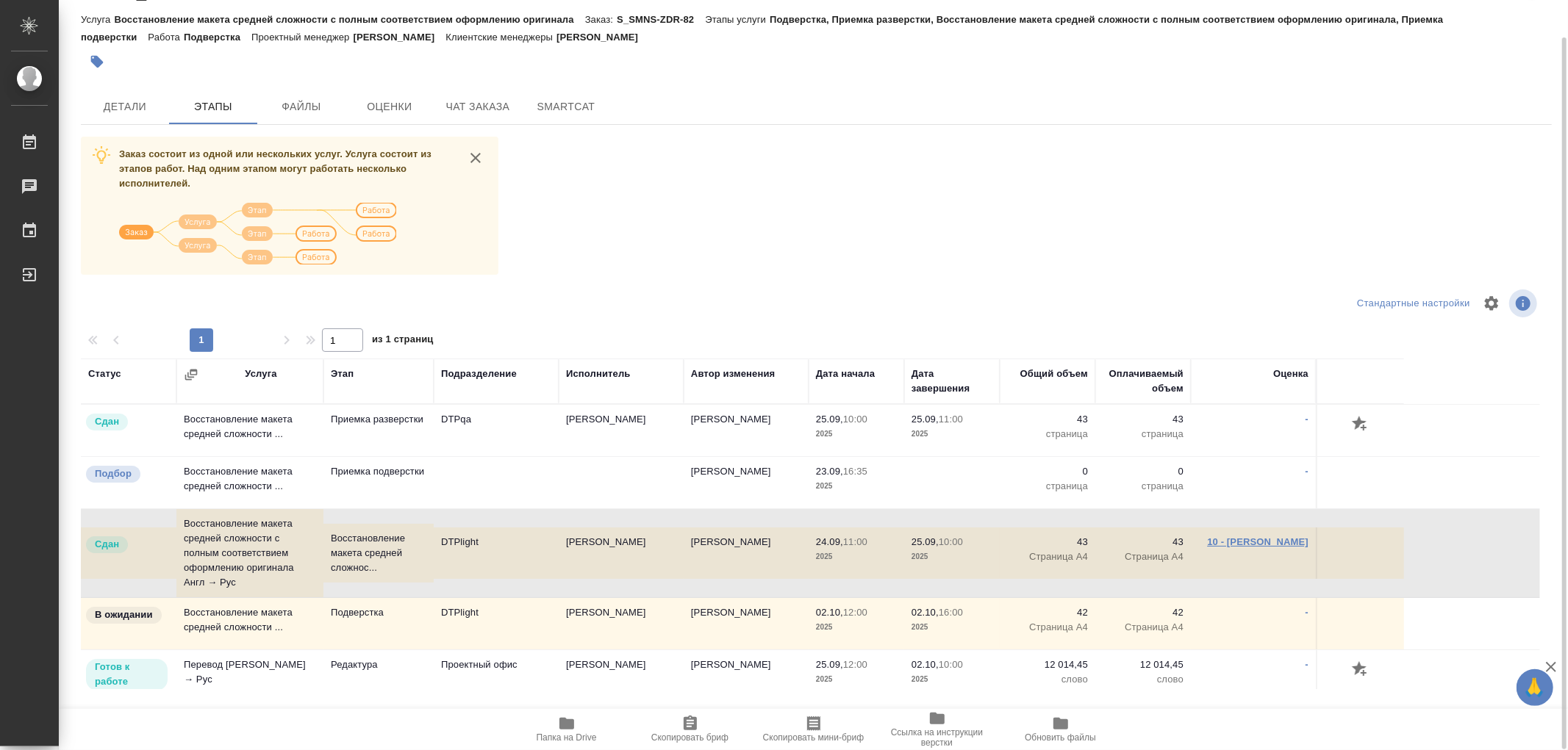
click at [1258, 538] on link "10 - Полушина Алена" at bounding box center [1257, 542] width 102 height 11
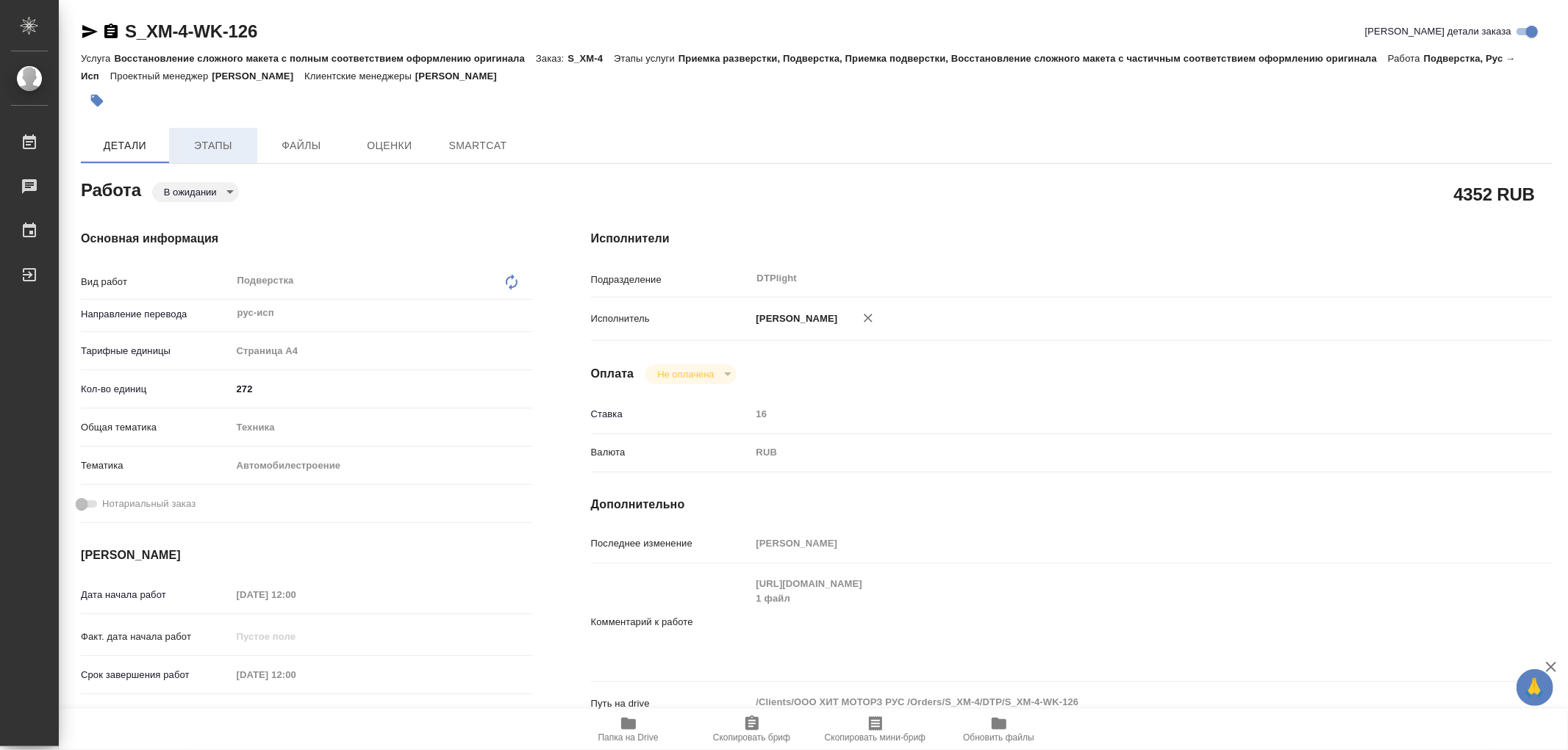
type textarea "x"
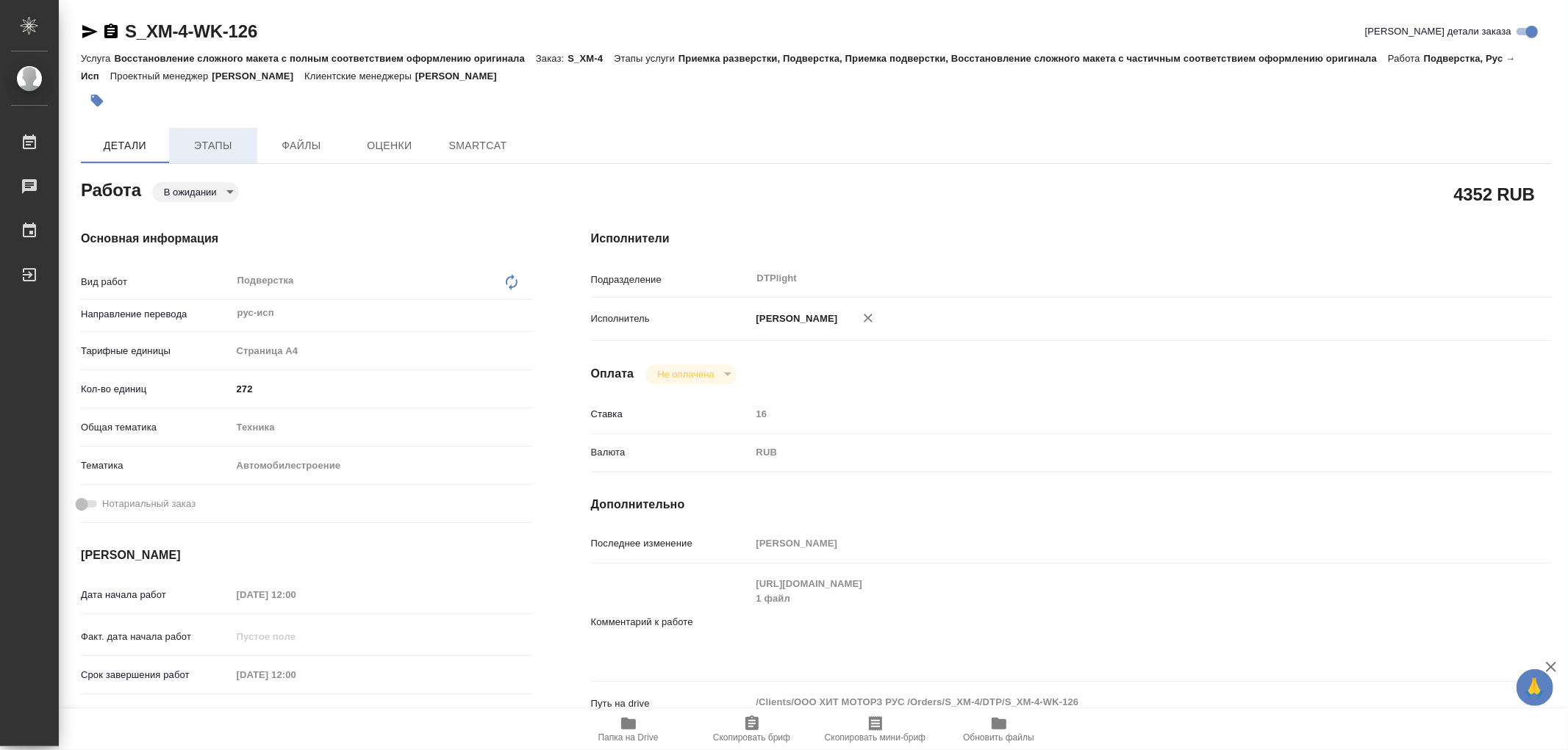
type textarea "x"
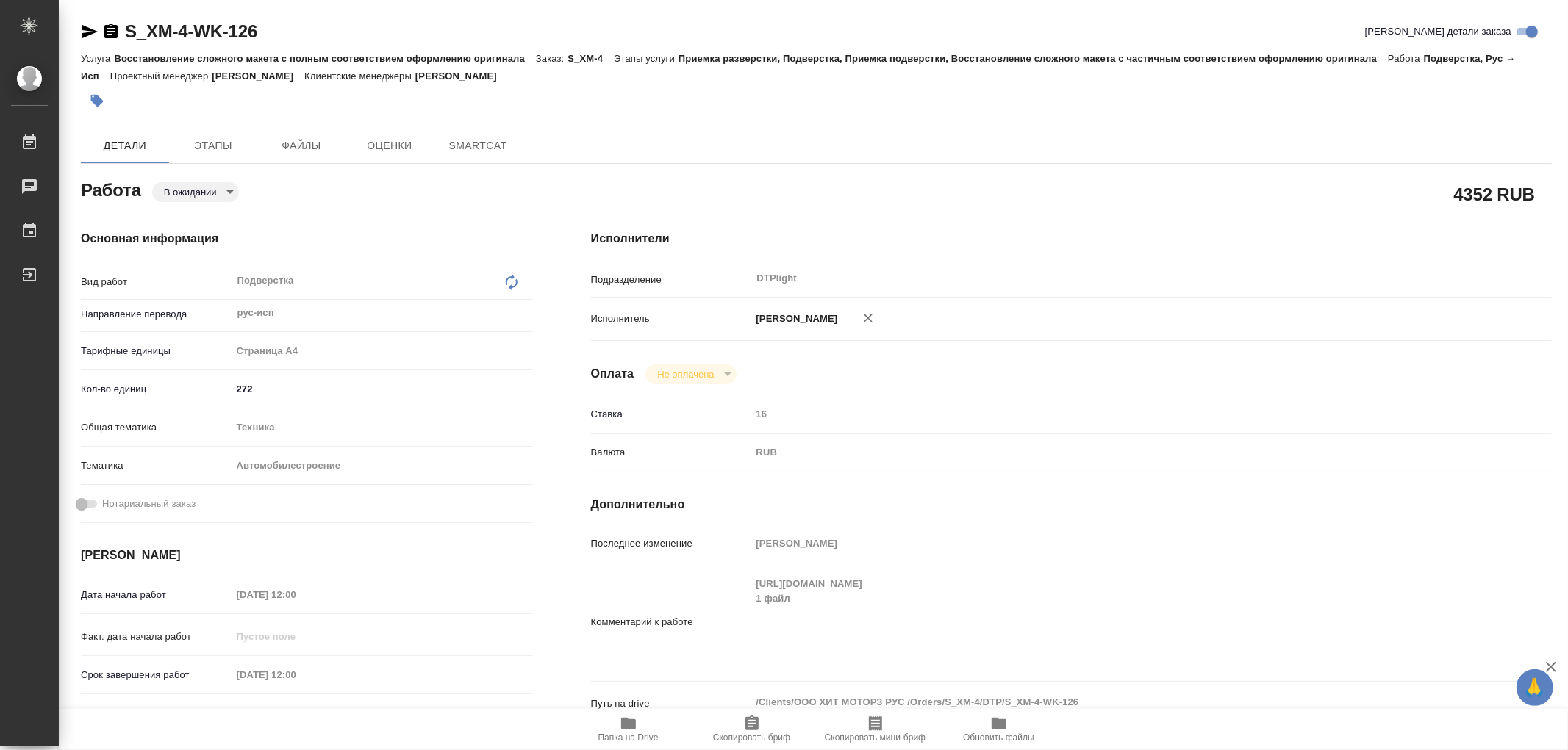
type textarea "x"
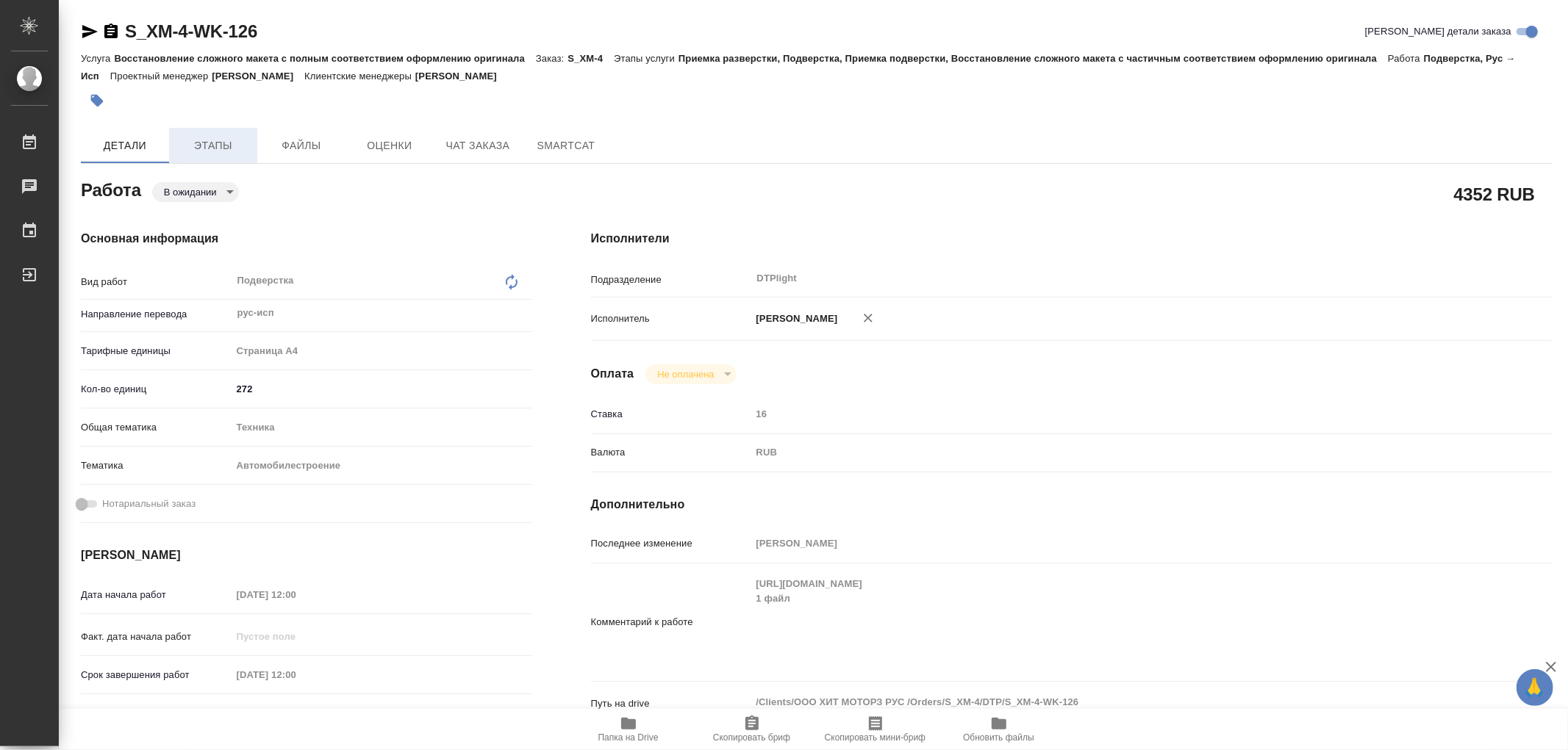
type textarea "x"
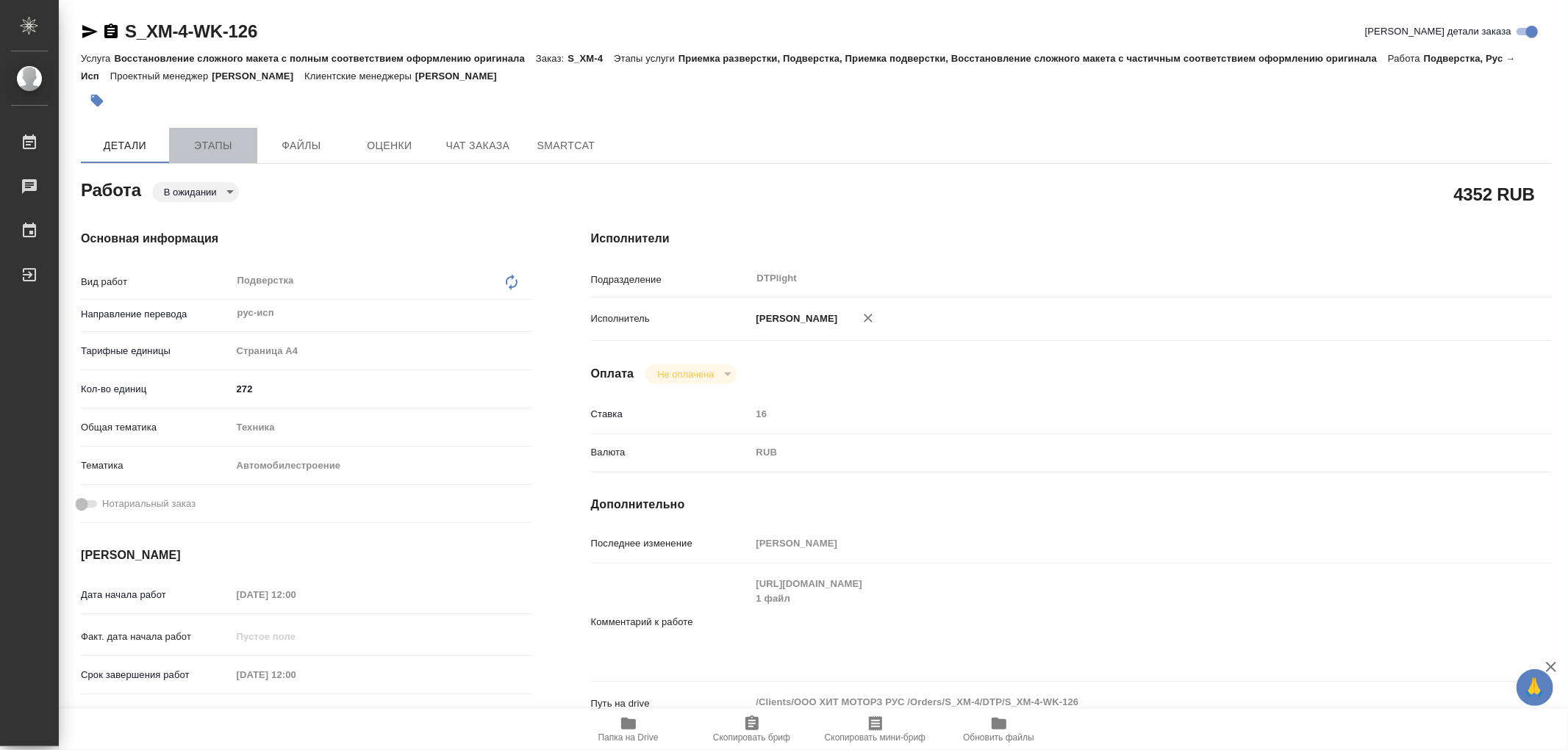
click at [219, 148] on span "Этапы" at bounding box center [213, 146] width 71 height 19
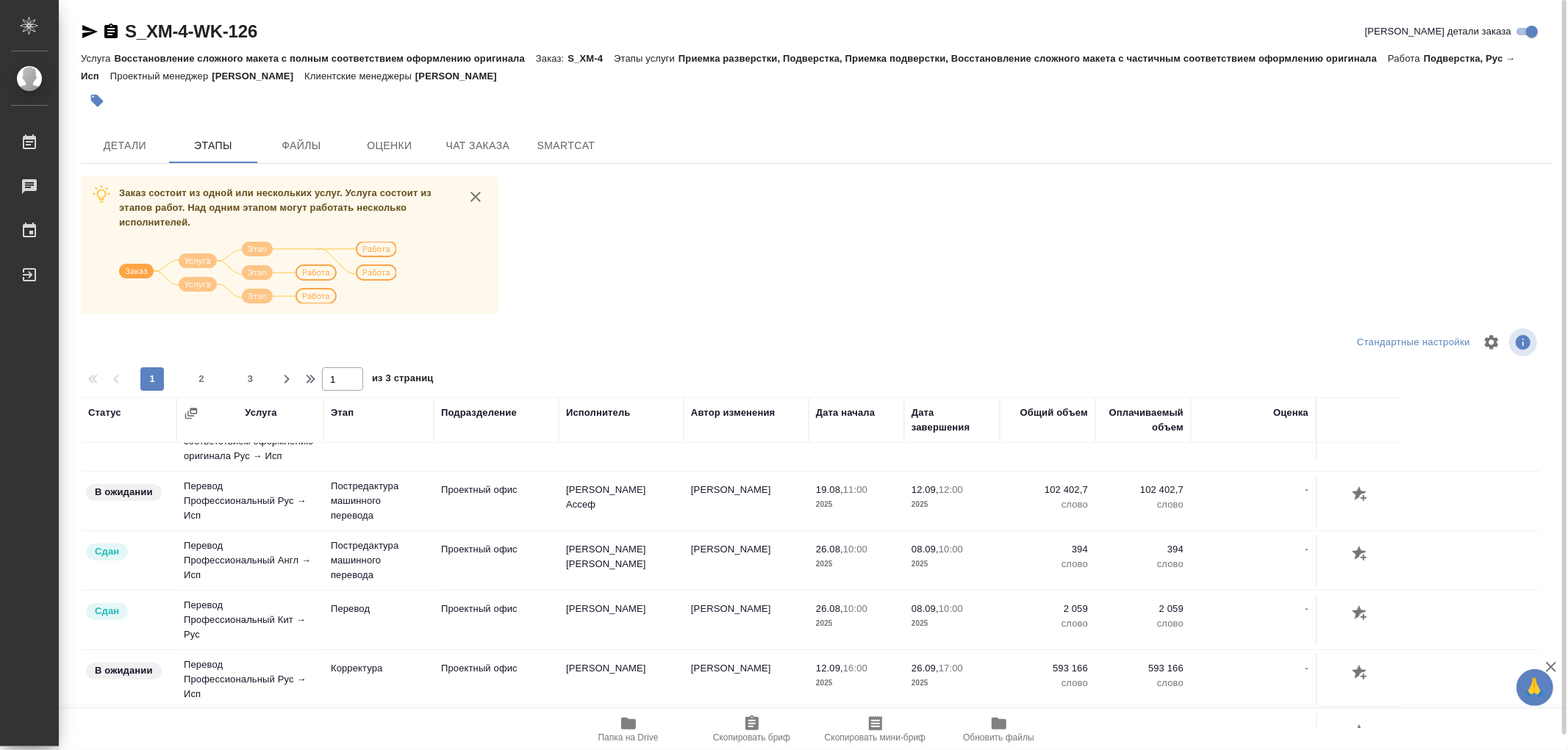
scroll to position [907, 0]
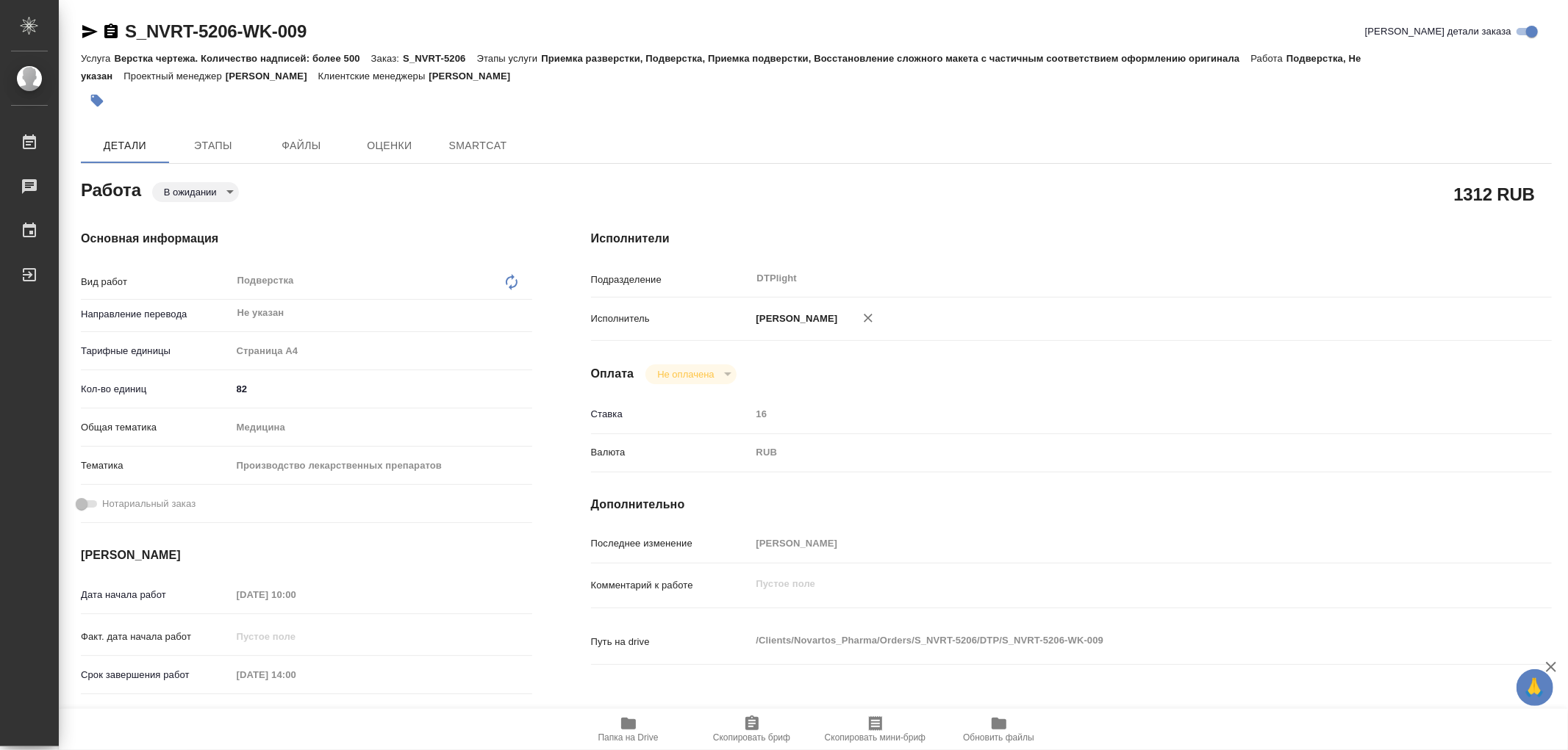
type textarea "x"
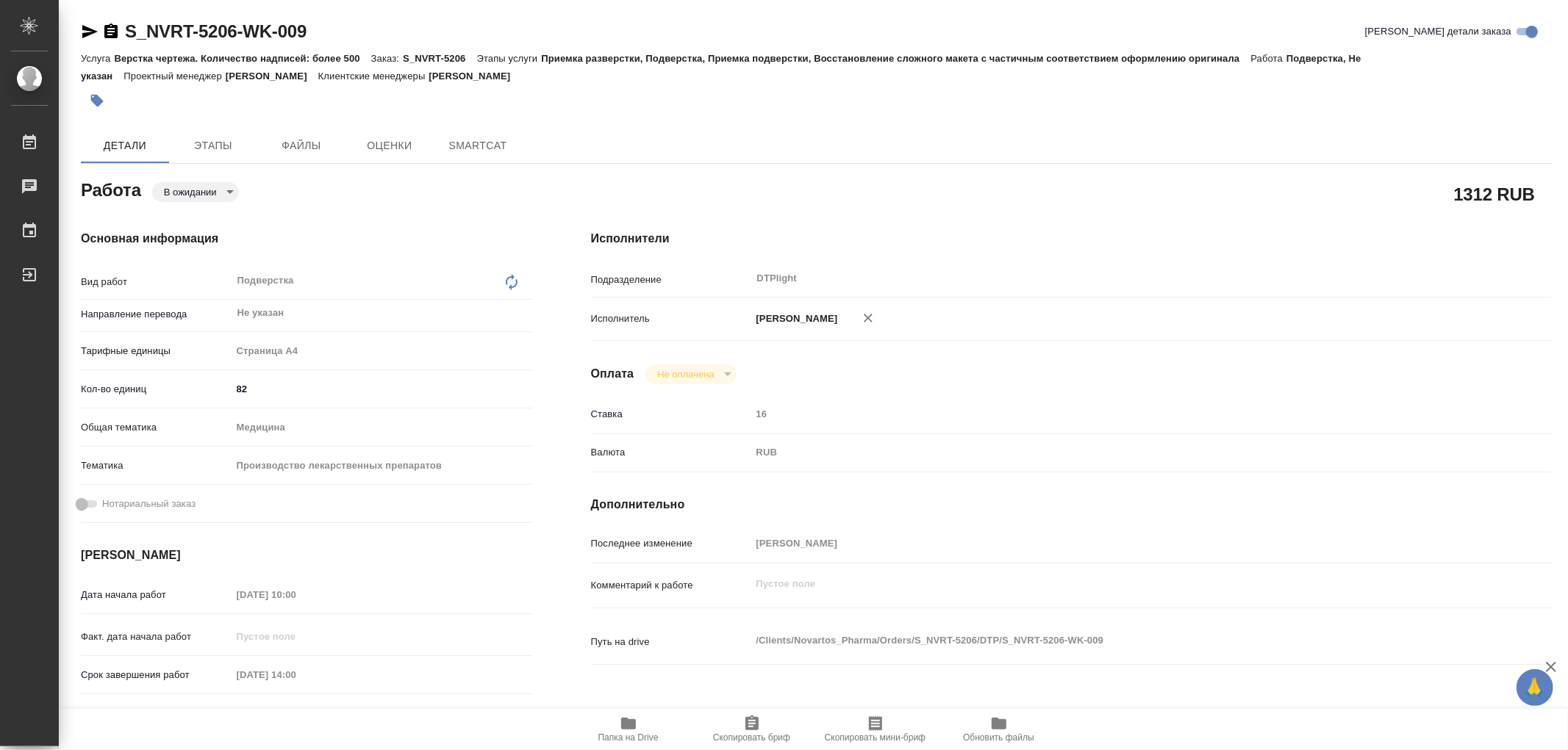
type textarea "x"
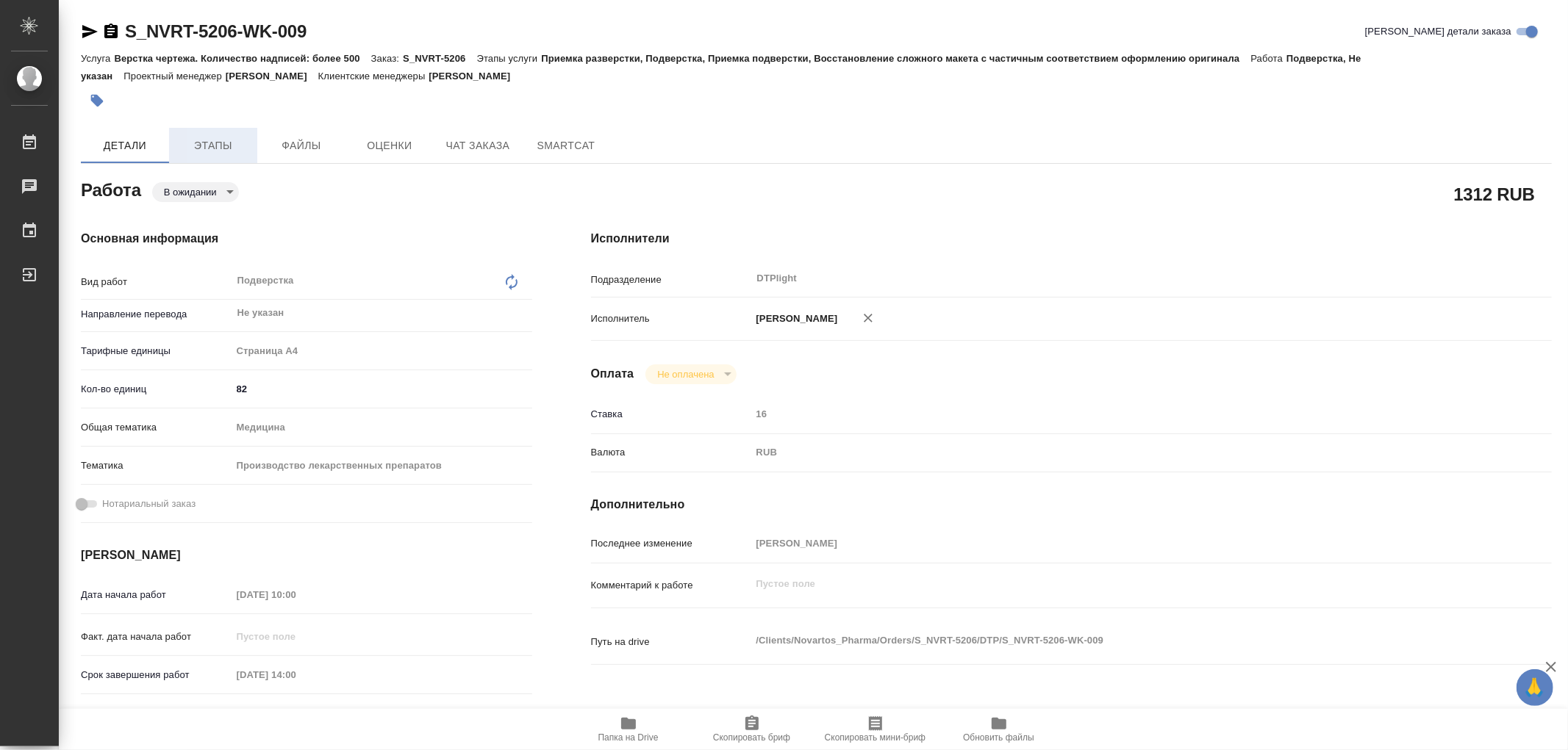
type textarea "x"
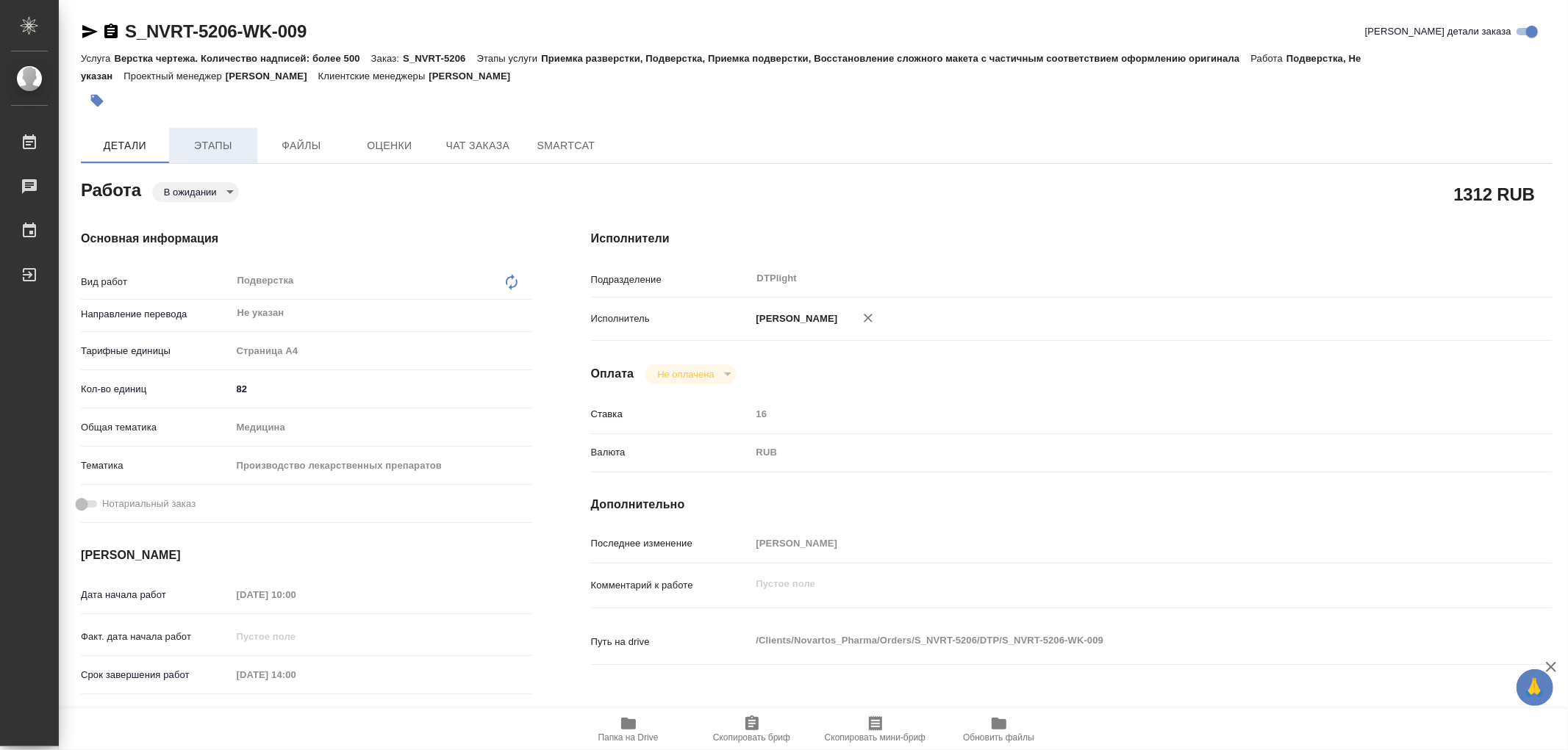
click at [219, 148] on span "Этапы" at bounding box center [213, 146] width 71 height 19
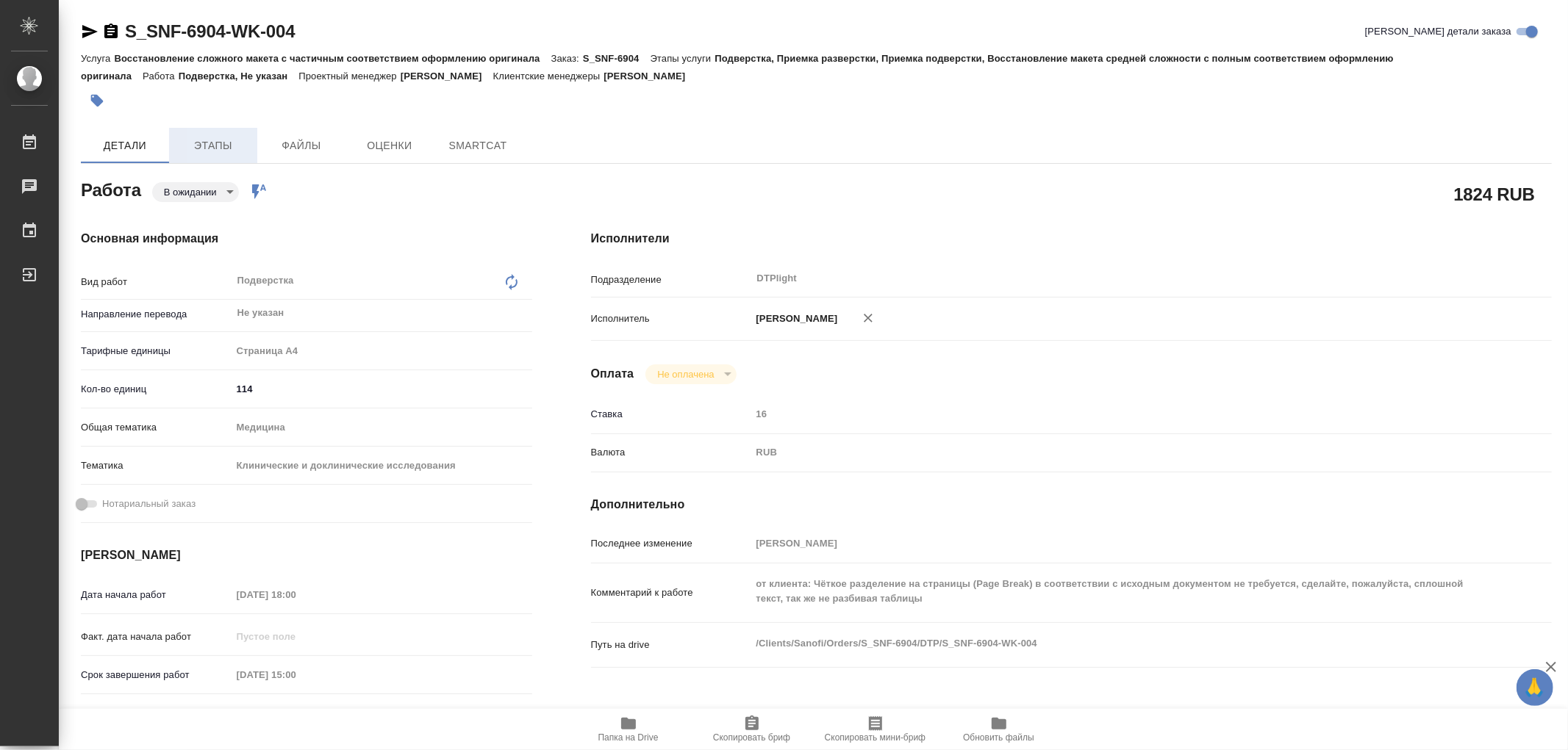
type textarea "x"
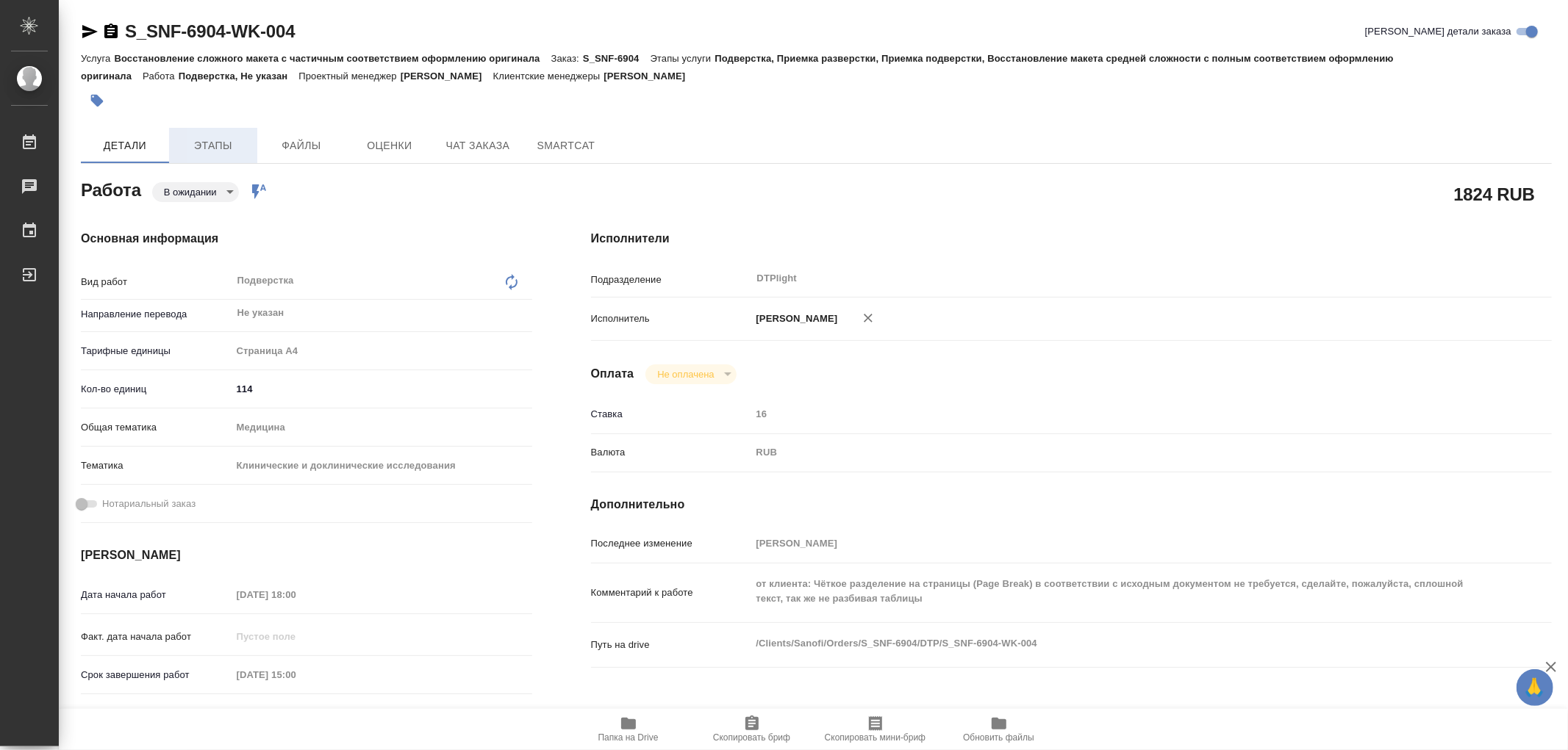
type textarea "x"
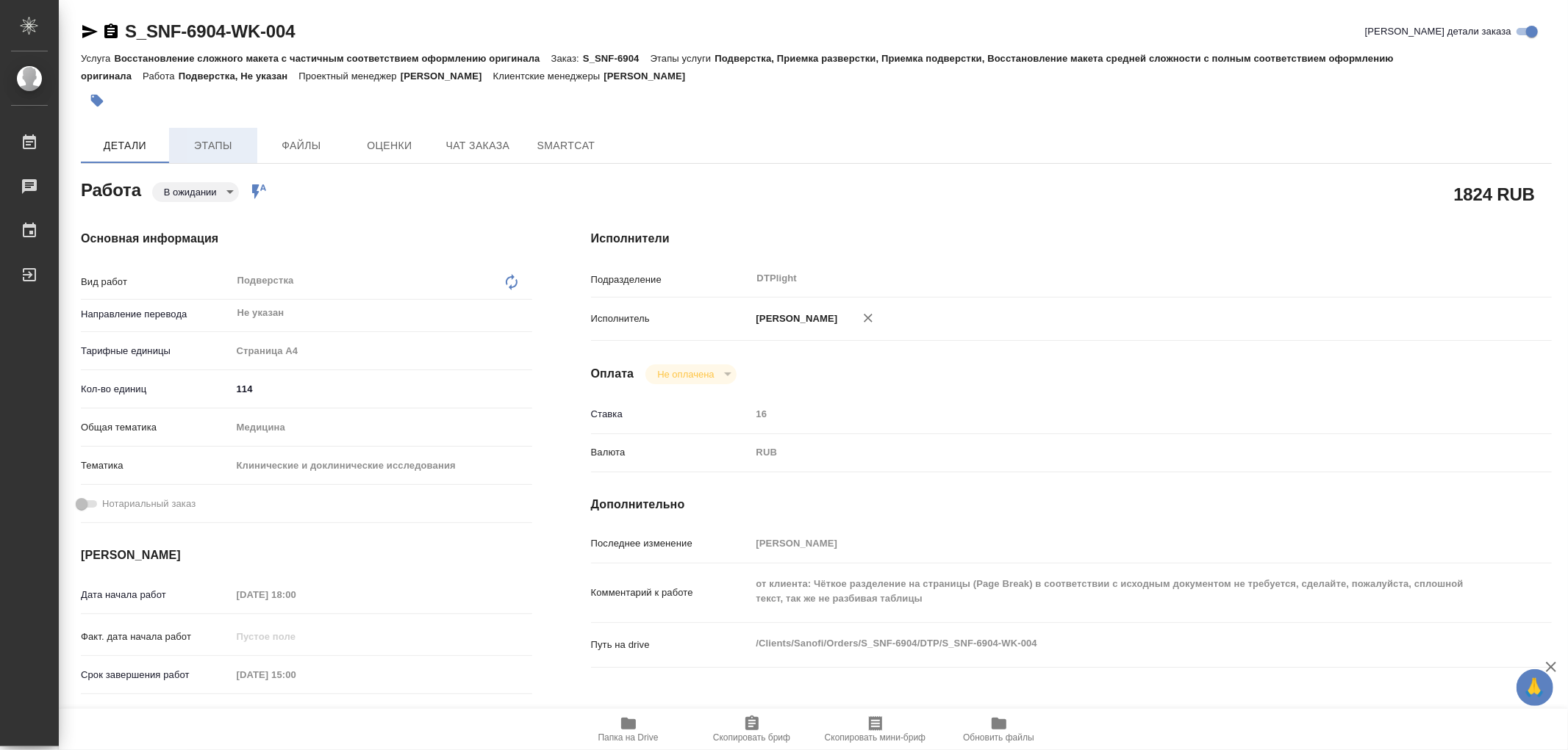
type textarea "x"
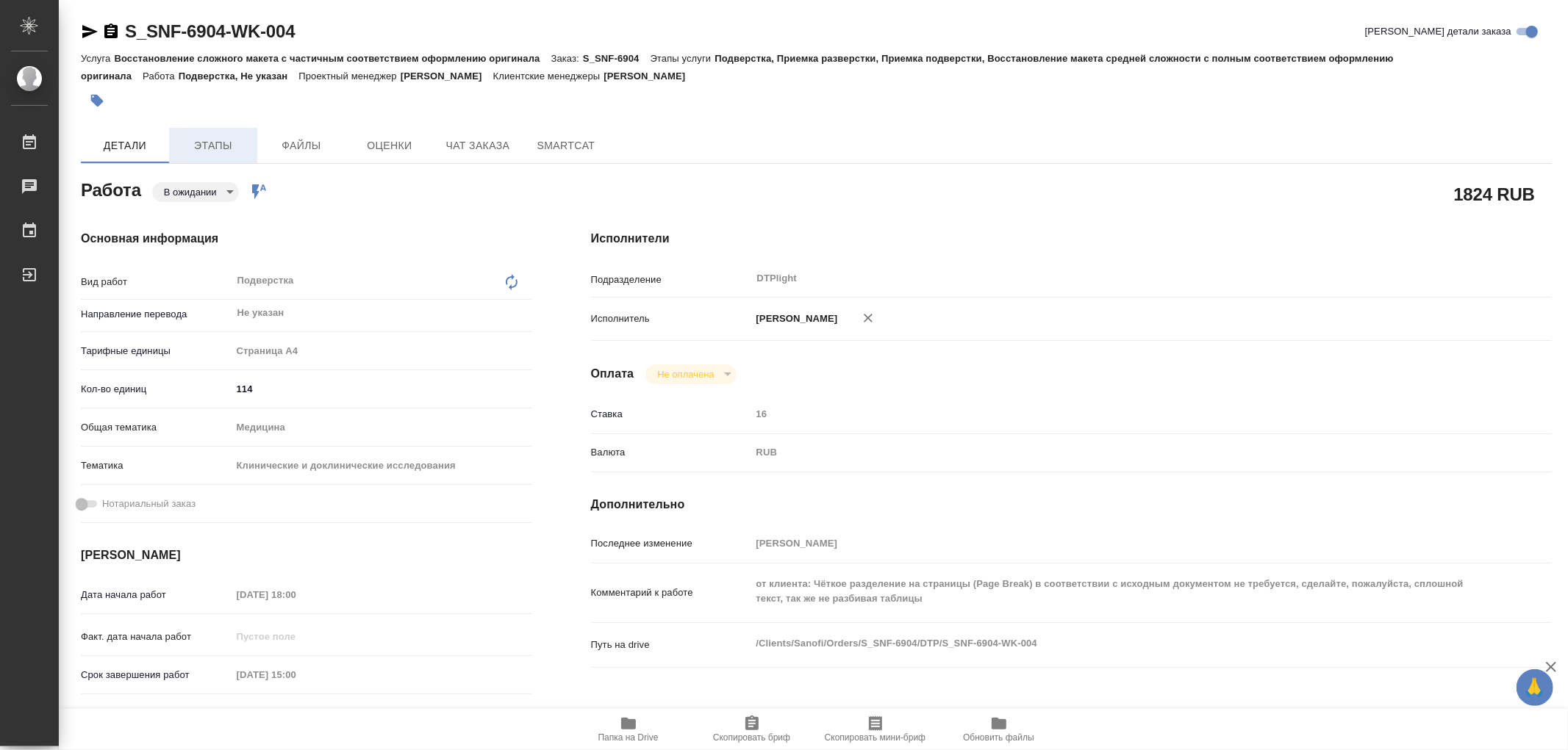
click at [211, 144] on span "Этапы" at bounding box center [213, 146] width 71 height 19
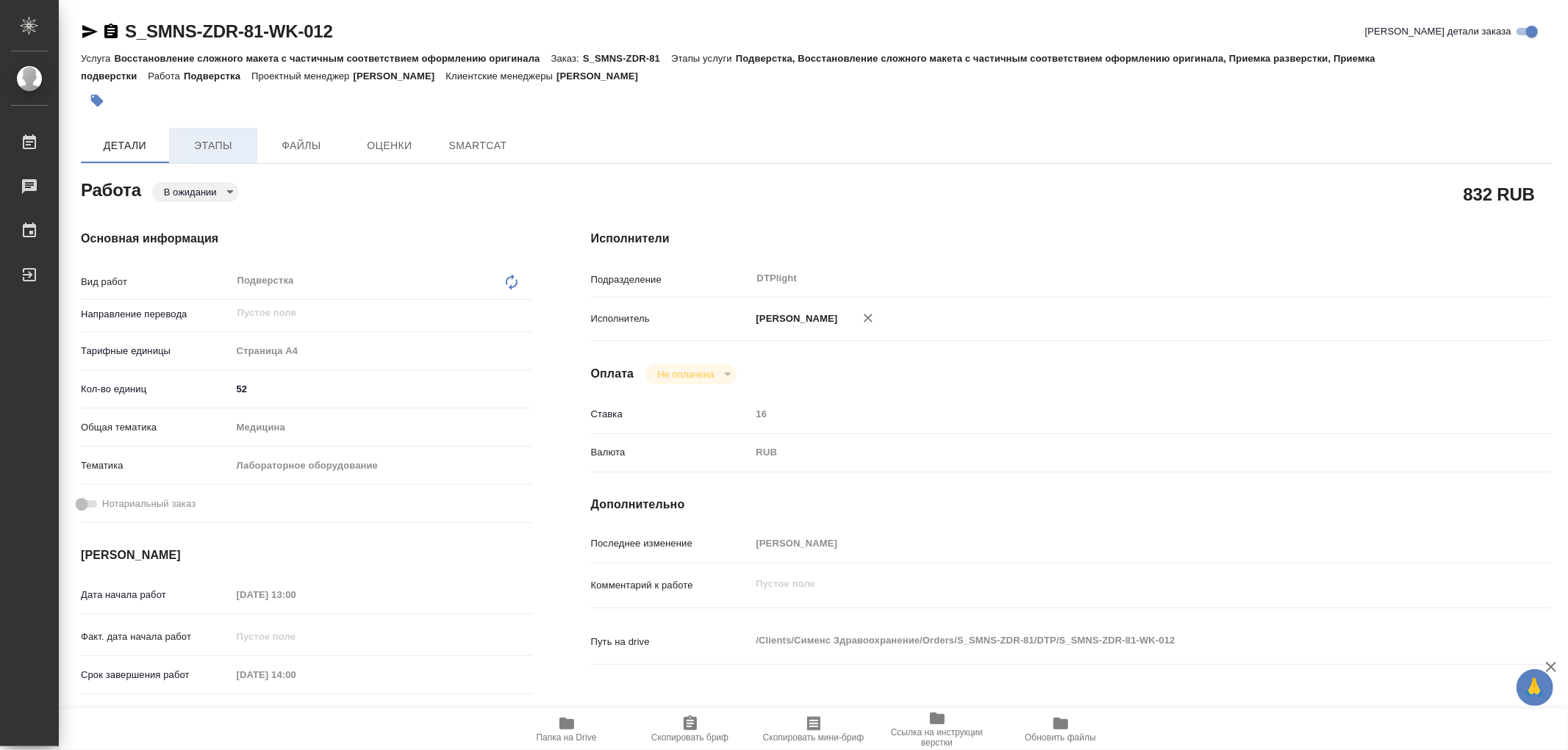
type textarea "x"
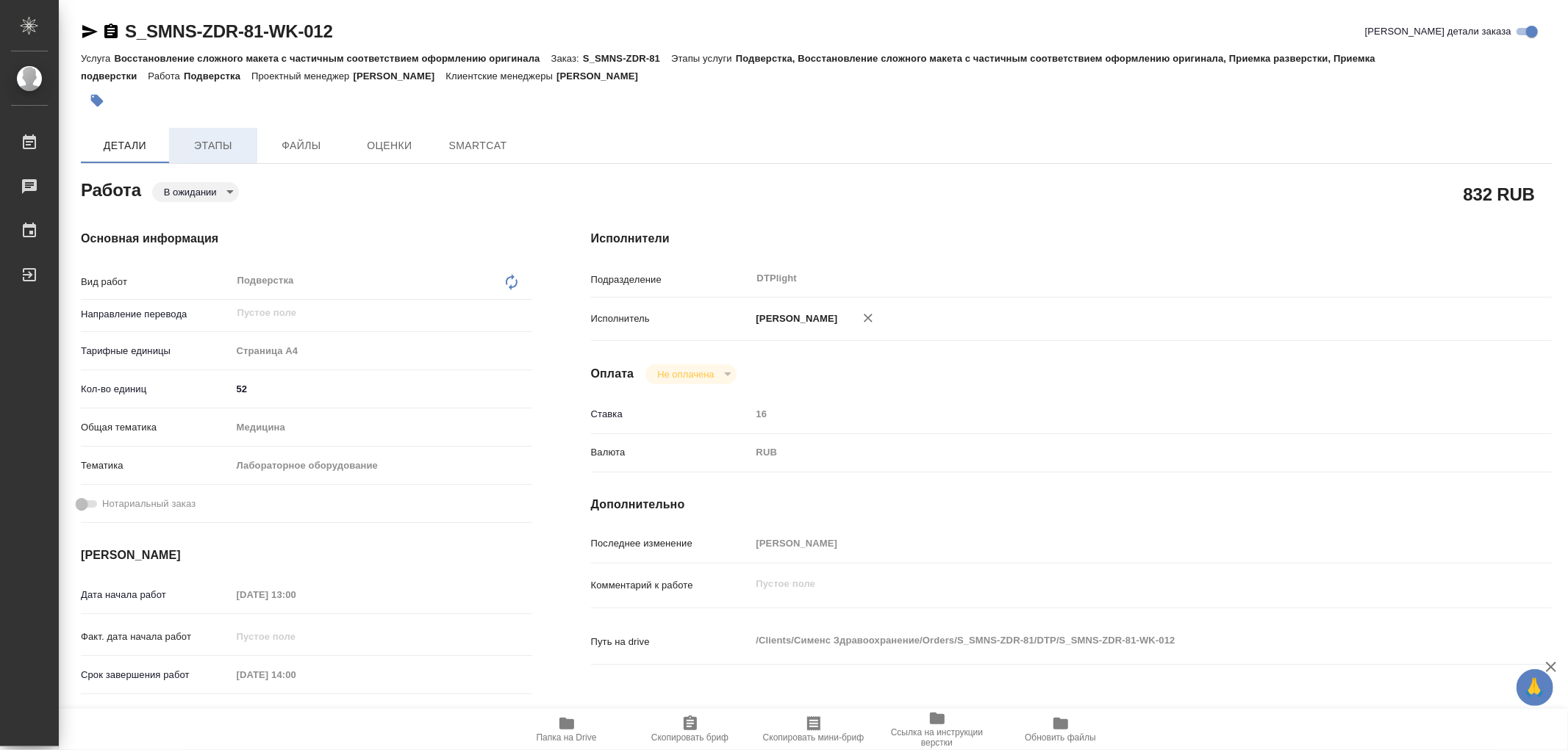
click at [219, 149] on span "Этапы" at bounding box center [213, 146] width 71 height 19
type textarea "x"
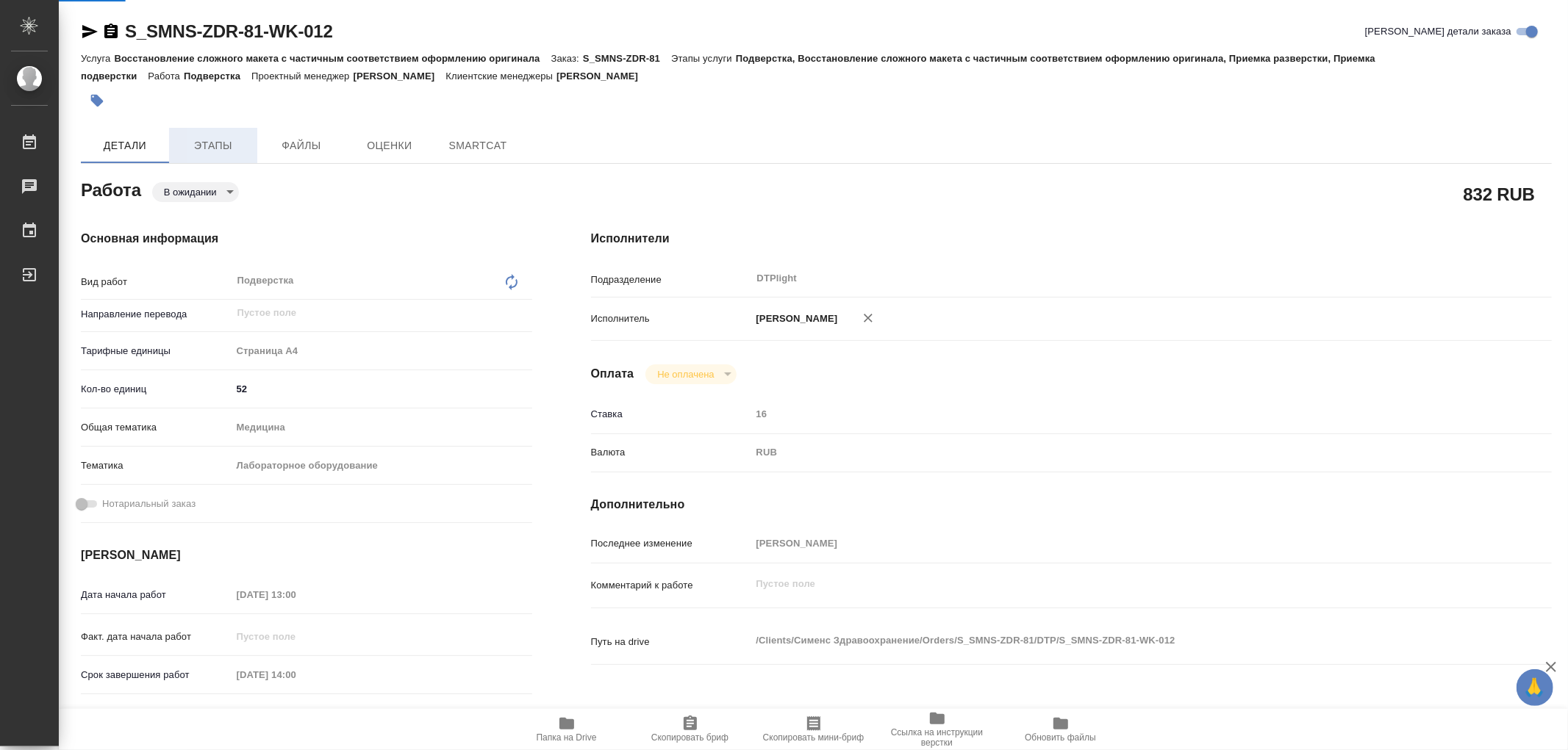
type textarea "x"
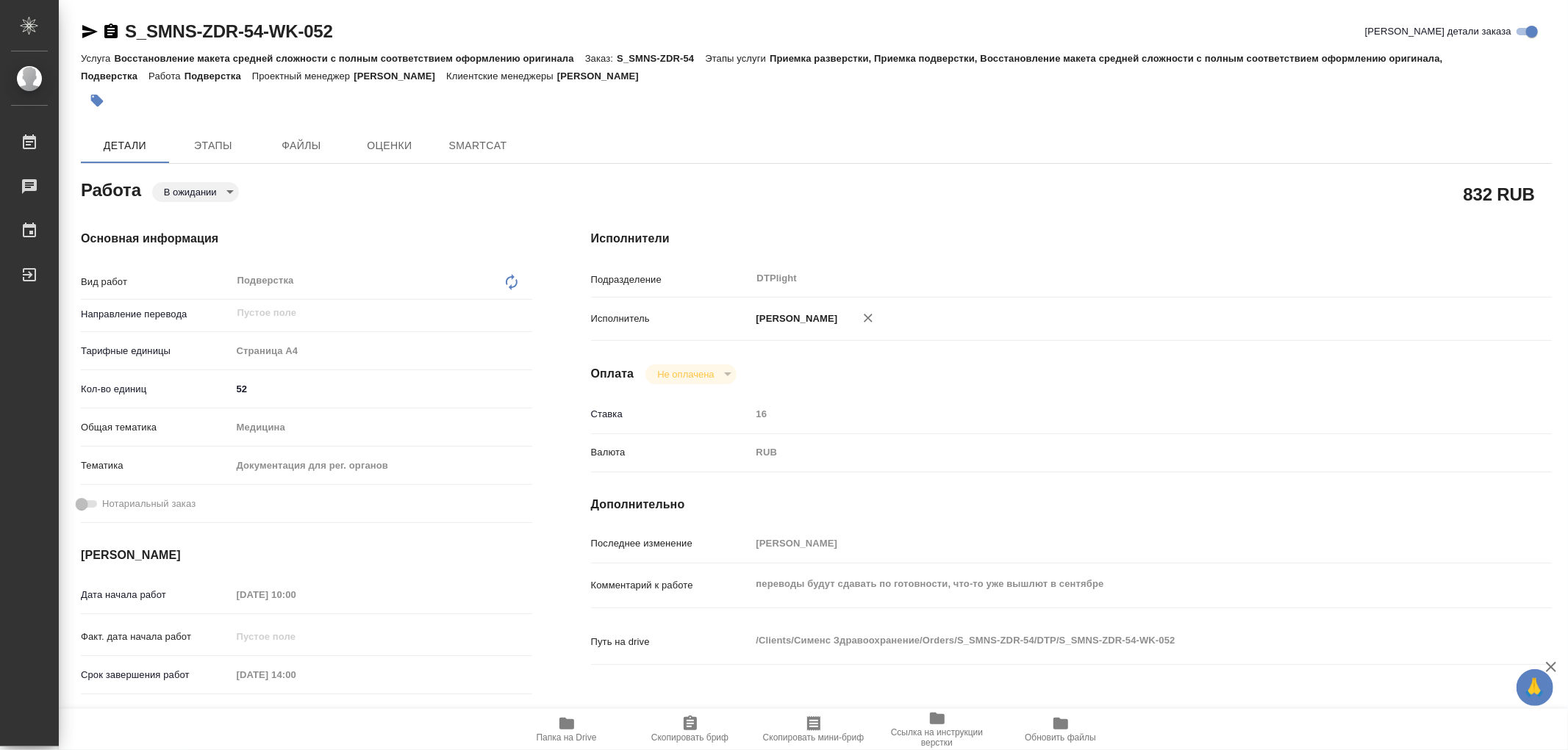
type textarea "x"
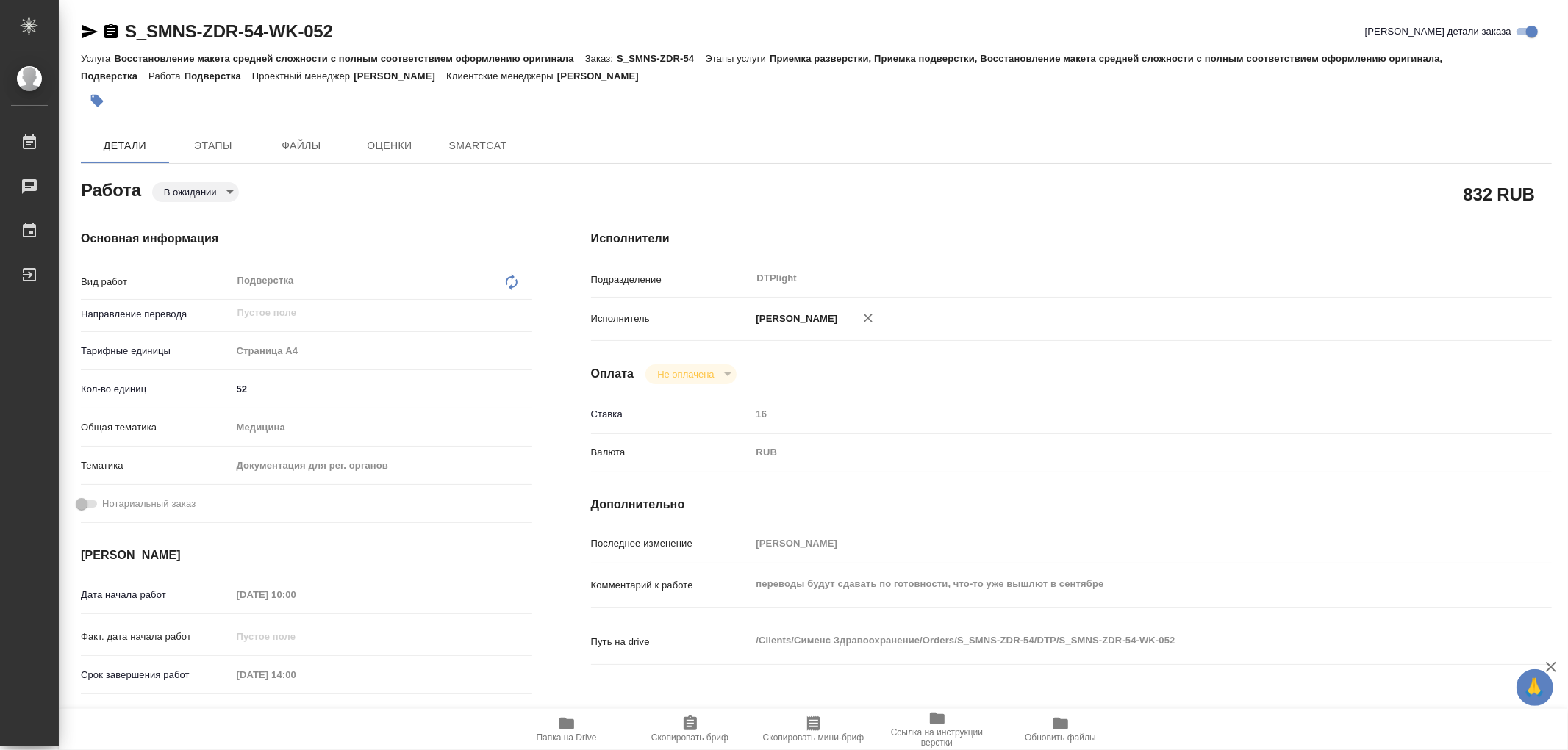
type textarea "x"
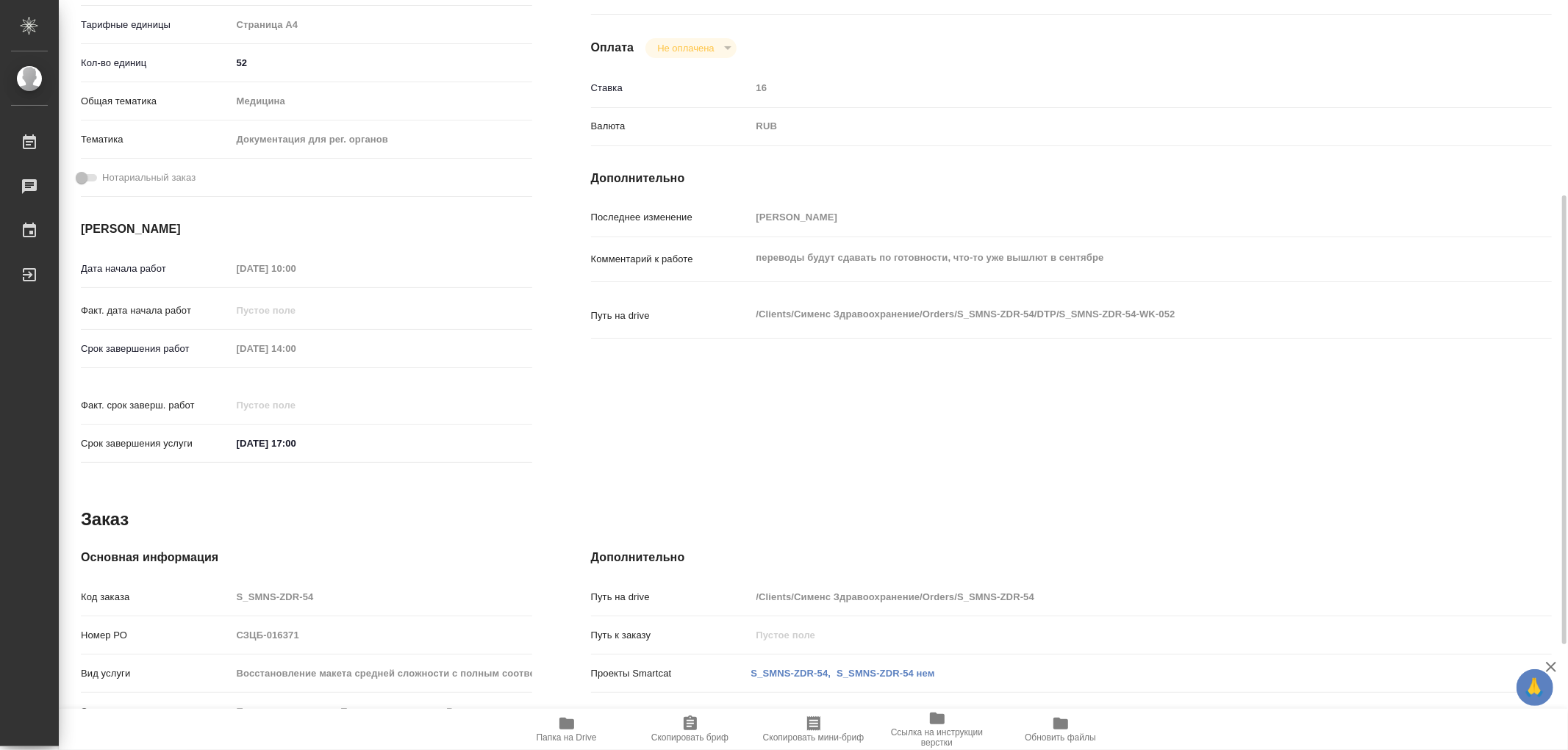
type textarea "x"
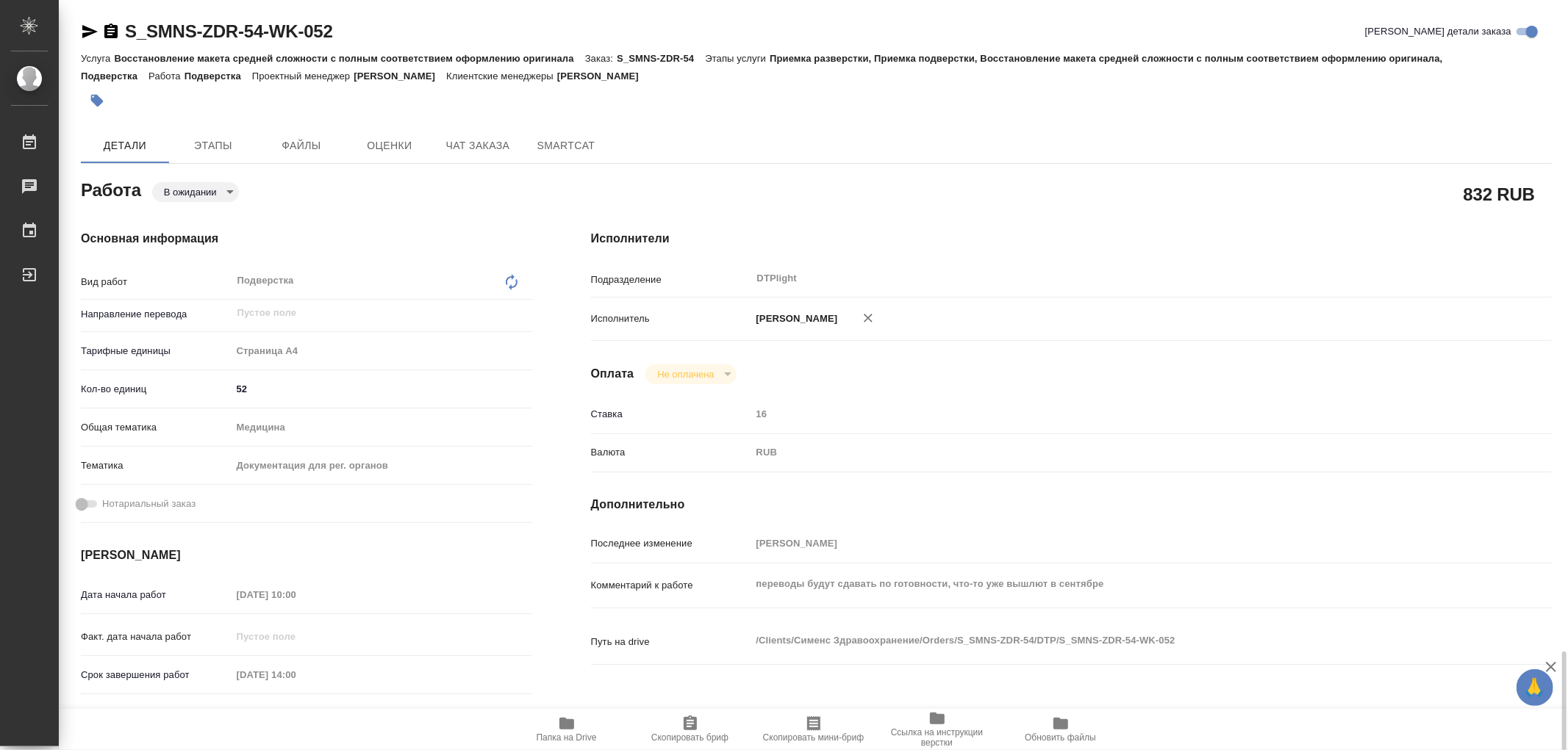
type textarea "x"
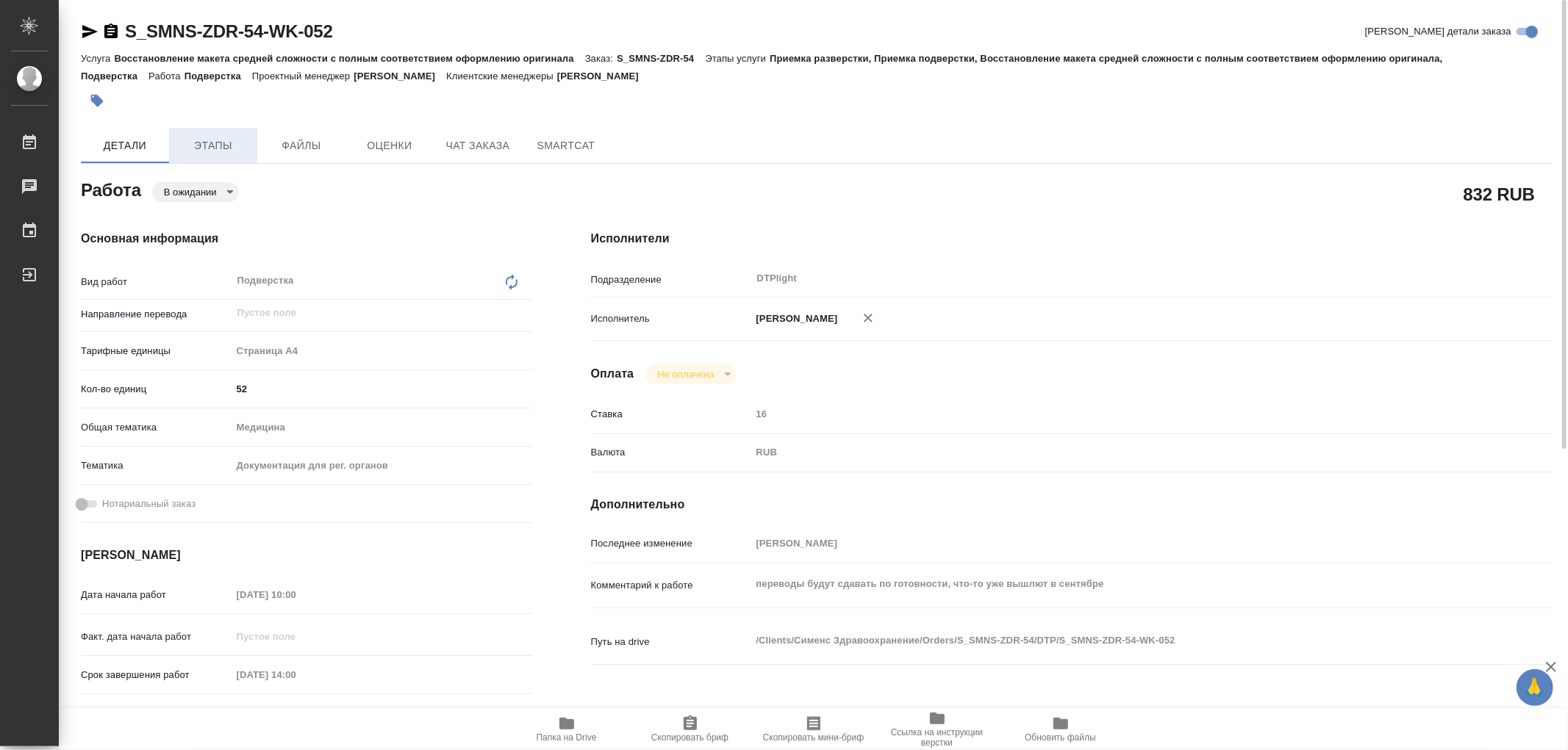
click at [229, 143] on span "Этапы" at bounding box center [213, 146] width 71 height 19
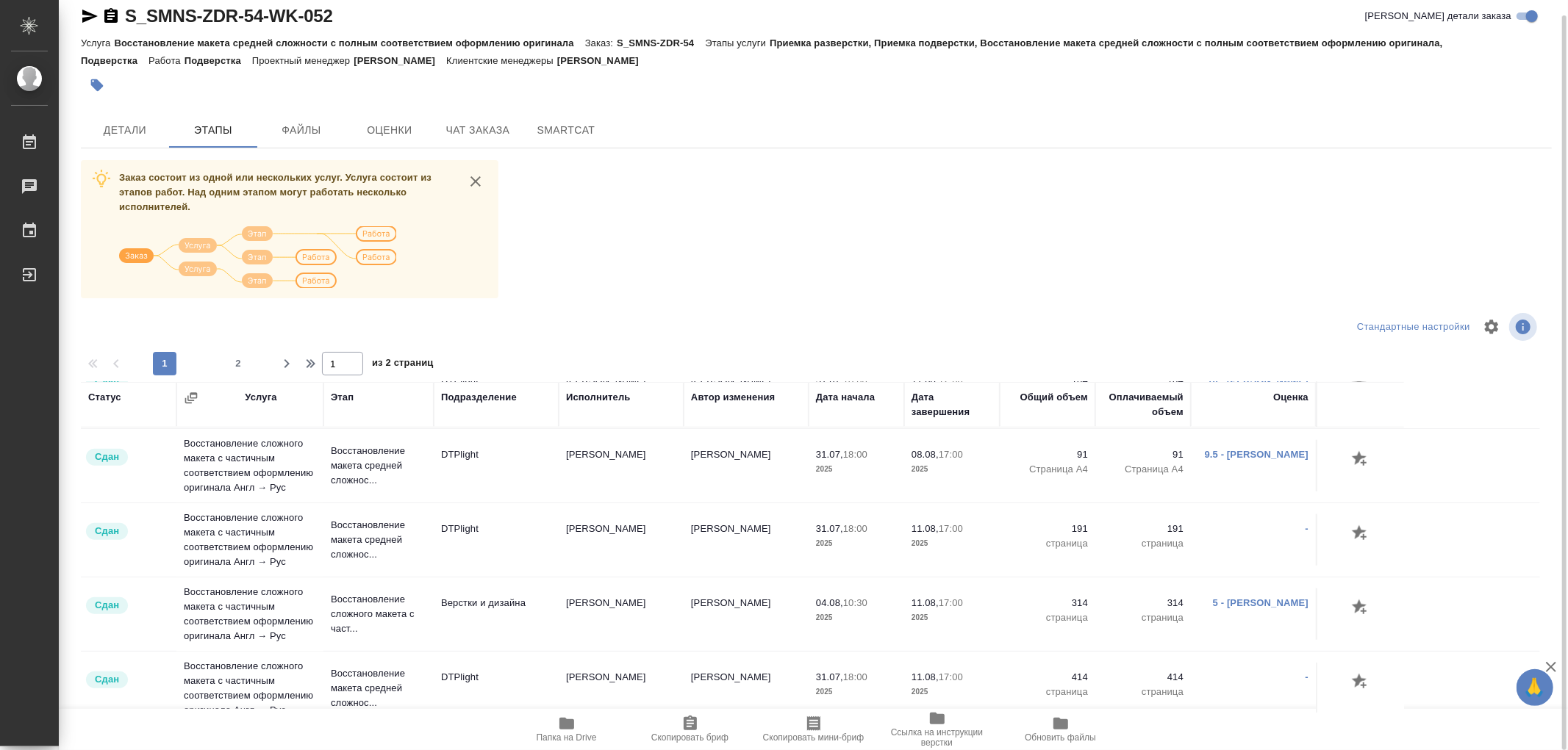
scroll to position [1272, 0]
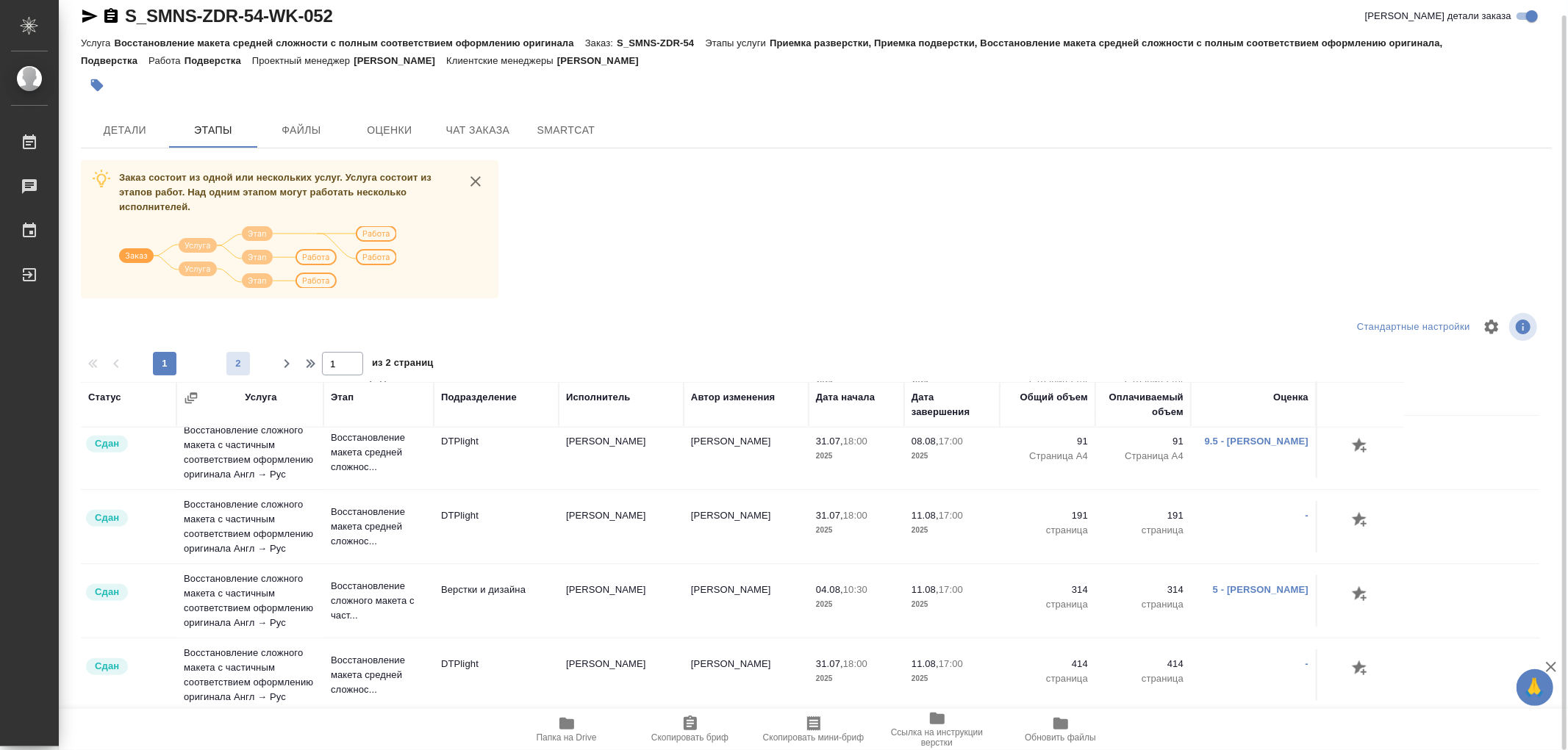
click at [242, 363] on span "2" at bounding box center [238, 363] width 24 height 15
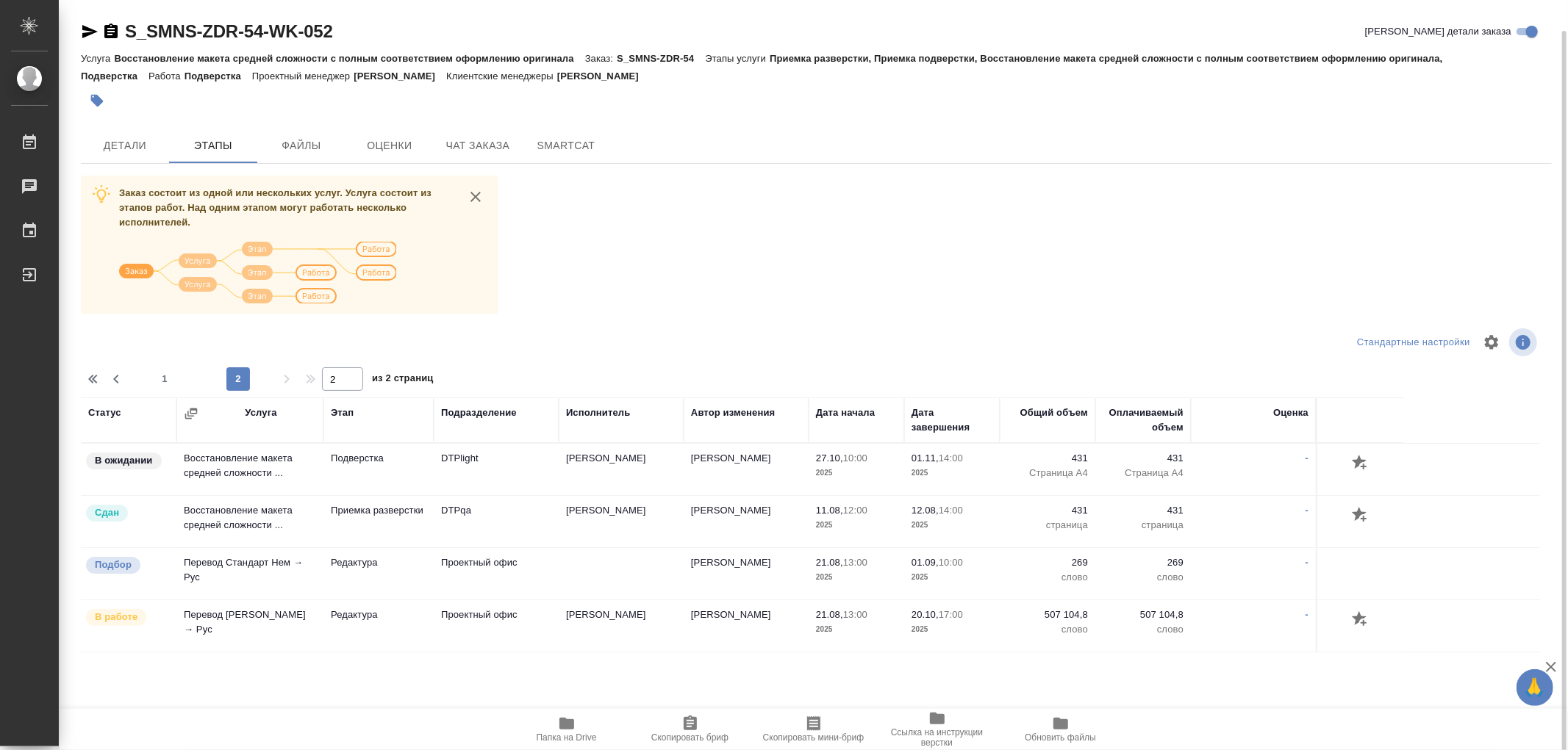
scroll to position [15, 0]
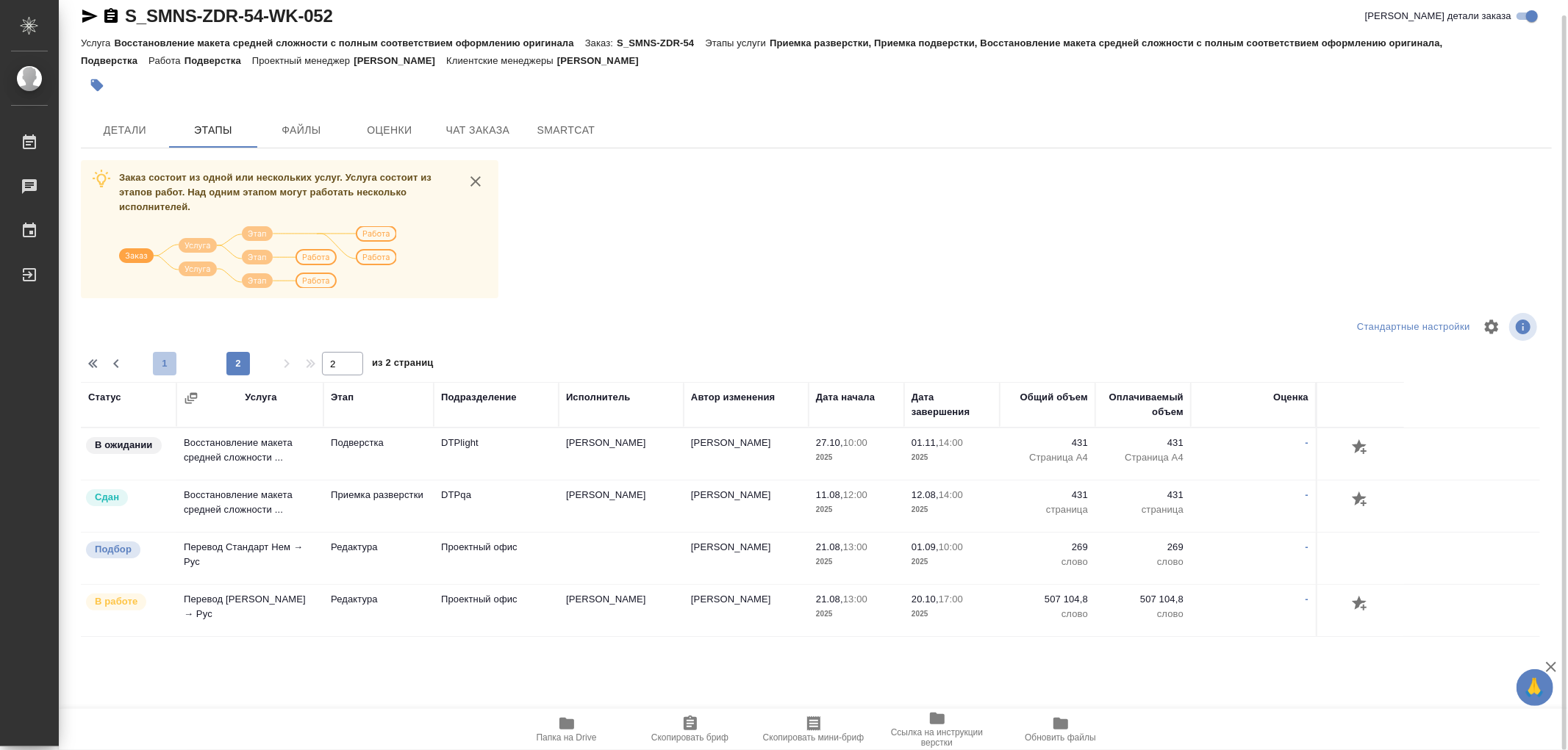
click at [166, 363] on span "1" at bounding box center [165, 363] width 24 height 15
type input "1"
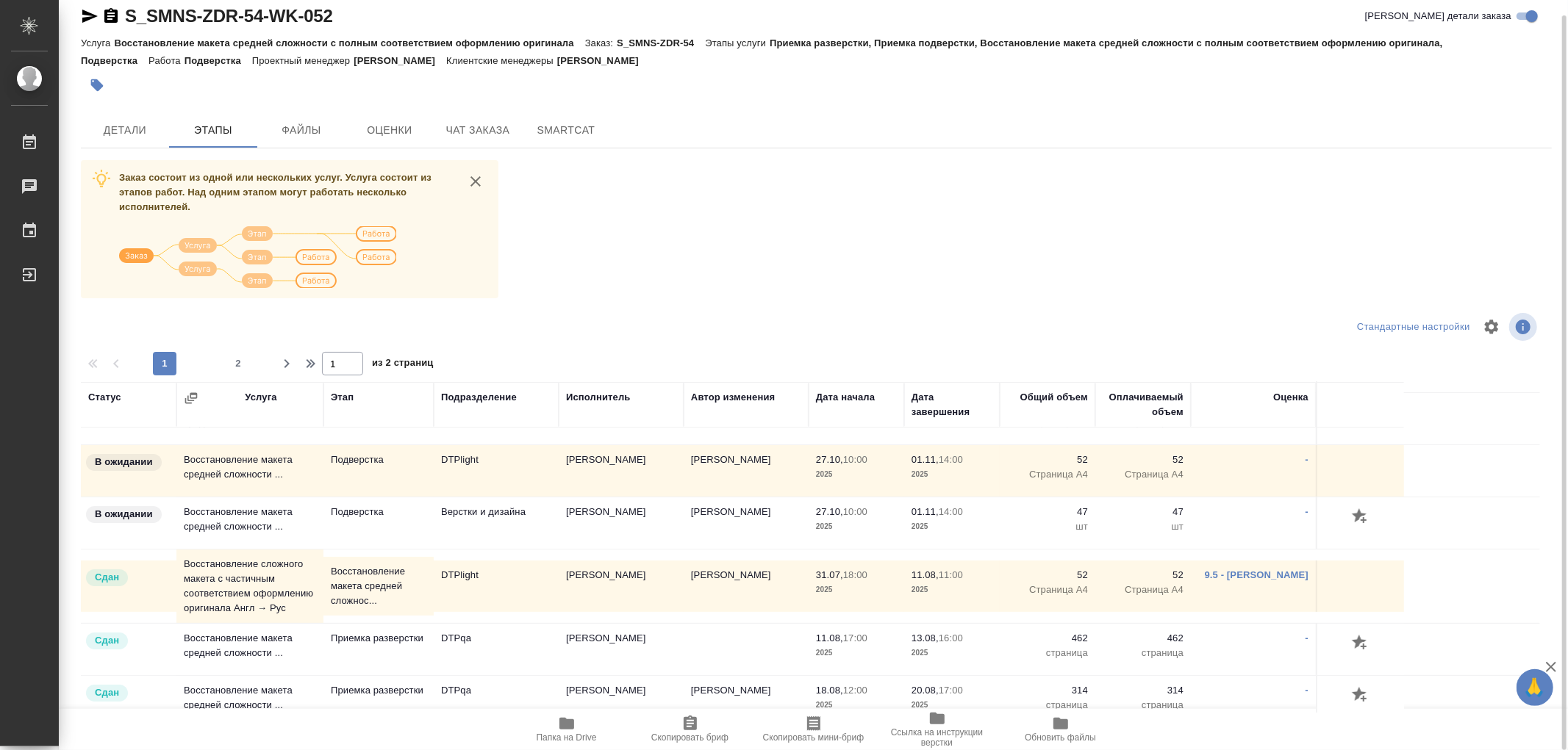
scroll to position [245, 0]
click at [1231, 572] on link "9.5 - Полушина Алена" at bounding box center [1256, 574] width 103 height 11
